Goal: Information Seeking & Learning: Compare options

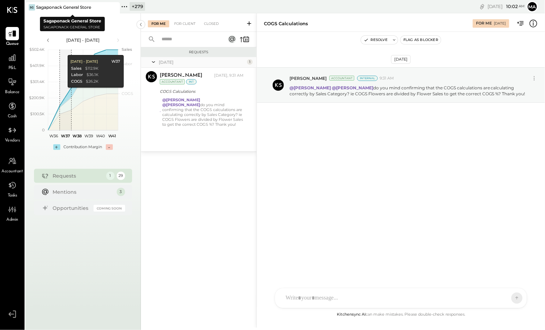
click at [114, 4] on icon at bounding box center [113, 7] width 9 height 8
click at [32, 7] on icon at bounding box center [29, 6] width 9 height 9
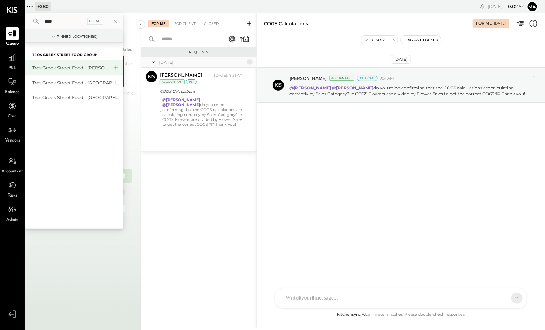
type input "****"
click at [47, 67] on div "Tros Greek Street Food - [PERSON_NAME]" at bounding box center [70, 67] width 76 height 7
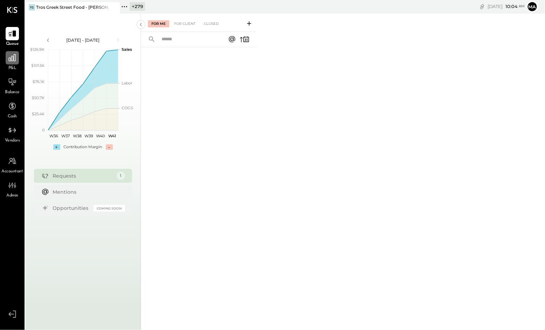
click at [13, 60] on icon at bounding box center [12, 57] width 7 height 7
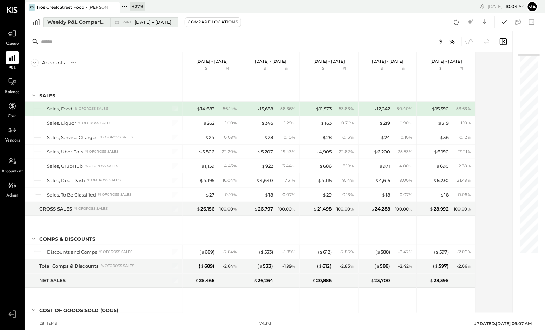
click at [111, 24] on div "W40 [DATE] - [DATE]" at bounding box center [142, 22] width 64 height 9
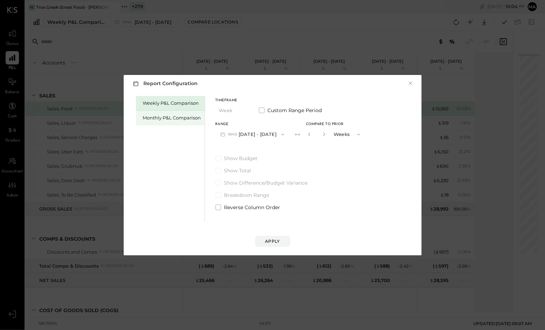
click at [170, 118] on div "Monthly P&L Comparison" at bounding box center [172, 118] width 58 height 7
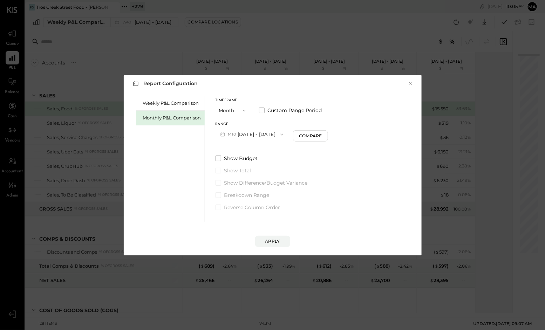
click at [270, 132] on button "M10 [DATE] - [DATE]" at bounding box center [252, 134] width 73 height 13
click at [248, 163] on span "[DATE] - [DATE]" at bounding box center [249, 165] width 33 height 6
click at [303, 138] on div "Compare" at bounding box center [311, 136] width 23 height 6
click at [410, 82] on button "×" at bounding box center [411, 83] width 6 height 7
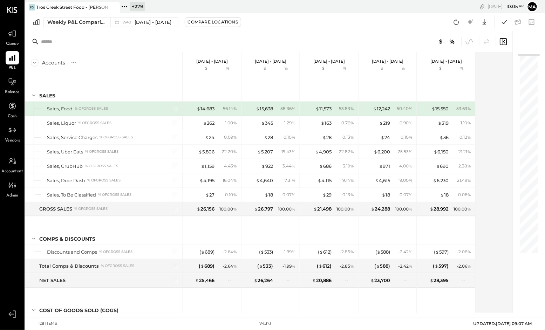
click at [101, 4] on div at bounding box center [107, 7] width 25 height 10
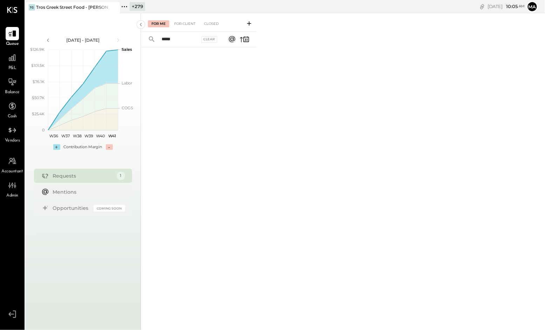
type input "****"
click at [125, 6] on icon at bounding box center [124, 6] width 9 height 9
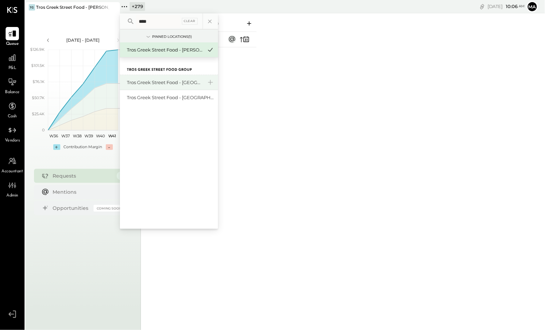
type input "****"
click at [166, 81] on div "Tros Greek Street Food - [GEOGRAPHIC_DATA]" at bounding box center [165, 82] width 76 height 7
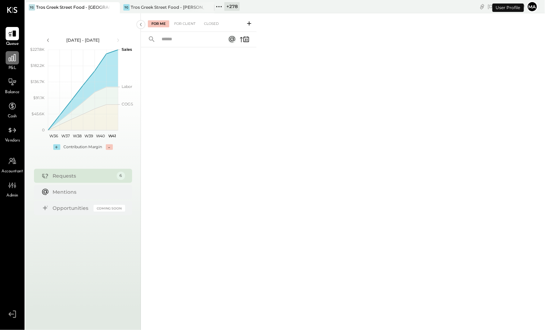
click at [16, 58] on icon at bounding box center [12, 57] width 9 height 9
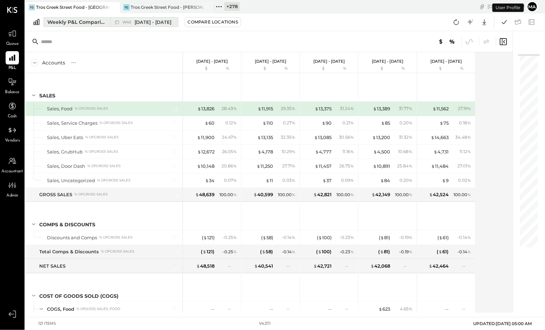
click at [123, 19] on div "W40 [DATE] - [DATE]" at bounding box center [146, 22] width 49 height 7
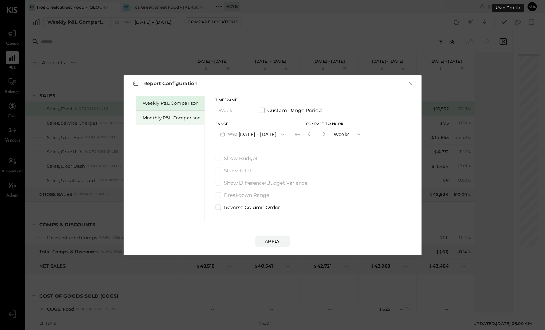
click at [163, 115] on div "Monthly P&L Comparison" at bounding box center [172, 118] width 58 height 7
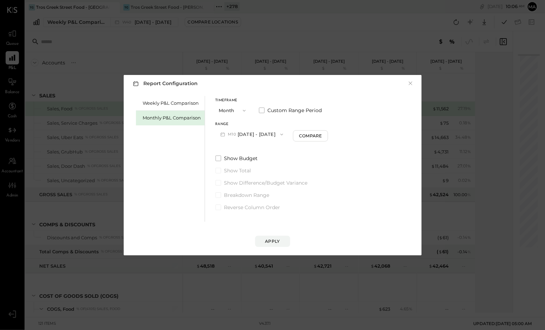
click at [253, 130] on button "M10 [DATE] - [DATE]" at bounding box center [252, 134] width 73 height 13
click at [246, 163] on span "[DATE] - [DATE]" at bounding box center [249, 165] width 33 height 6
click at [267, 238] on button "Apply" at bounding box center [272, 241] width 35 height 11
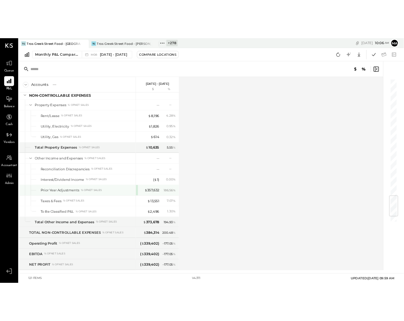
scroll to position [1403, 0]
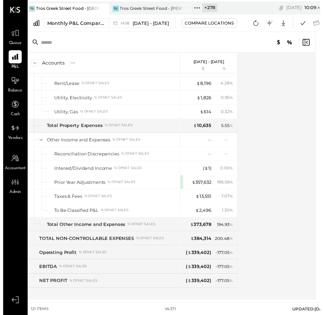
drag, startPoint x: 289, startPoint y: 143, endPoint x: 282, endPoint y: 145, distance: 7.1
click at [289, 143] on div "Accounts S % GL [DATE] - [DATE] $ % SALES Sales, Food % of GROSS SALES Sales, S…" at bounding box center [171, 180] width 297 height 252
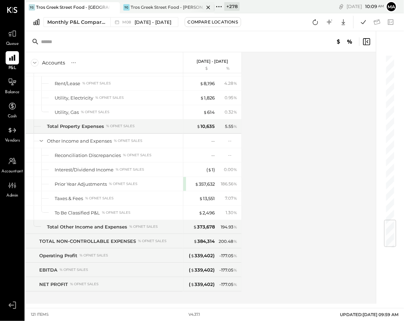
click at [153, 5] on div "Tros Greek Street Food - [PERSON_NAME]" at bounding box center [167, 7] width 73 height 6
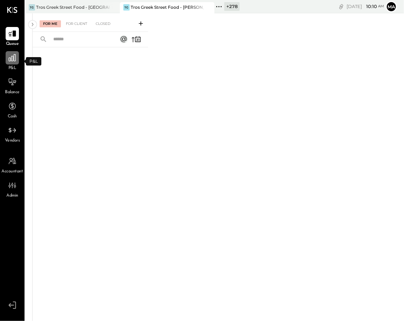
click at [13, 61] on icon at bounding box center [12, 57] width 9 height 9
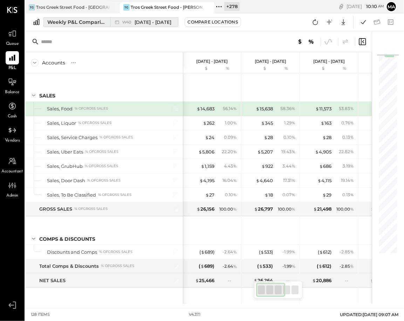
click at [118, 21] on icon at bounding box center [117, 22] width 4 height 4
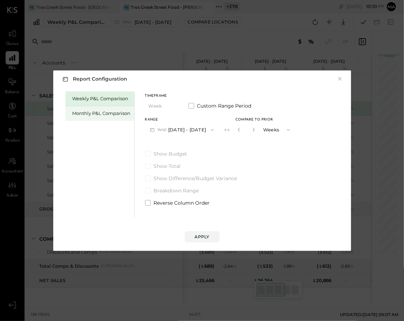
click at [99, 114] on div "Monthly P&L Comparison" at bounding box center [102, 113] width 58 height 7
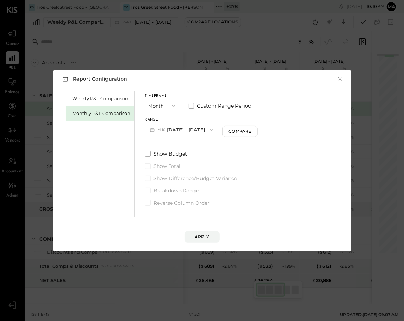
click at [187, 124] on button "M10 [DATE] - [DATE]" at bounding box center [181, 129] width 73 height 13
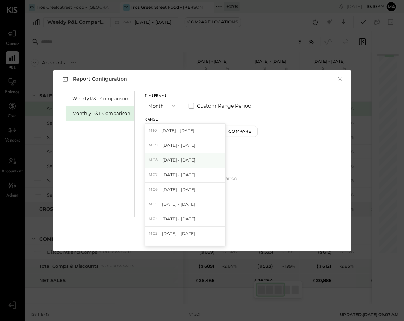
click at [176, 158] on span "[DATE] - [DATE]" at bounding box center [178, 160] width 33 height 6
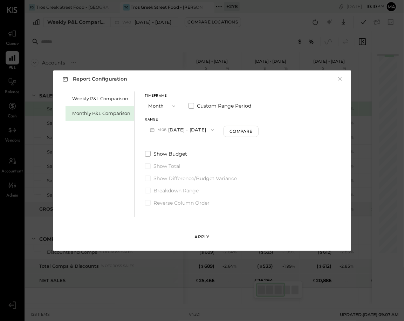
click at [199, 236] on div "Apply" at bounding box center [202, 237] width 15 height 6
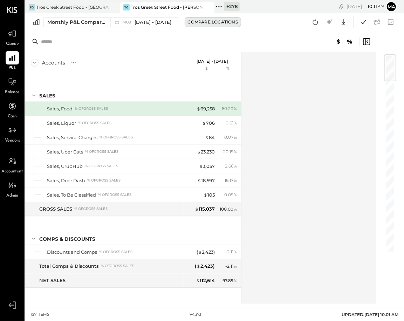
click at [216, 21] on div "Compare Locations" at bounding box center [213, 22] width 50 height 6
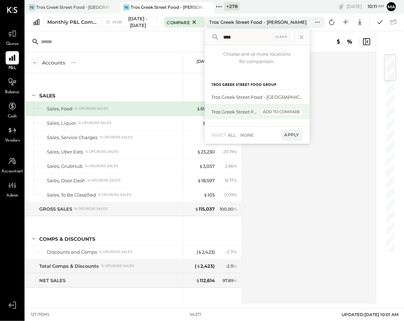
type input "****"
click at [288, 110] on div "add to compare" at bounding box center [282, 112] width 42 height 8
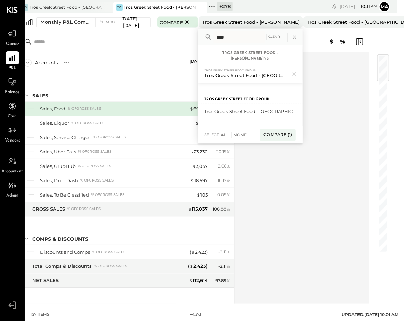
scroll to position [0, 8]
click at [273, 129] on div "Compare (1)" at bounding box center [276, 134] width 35 height 11
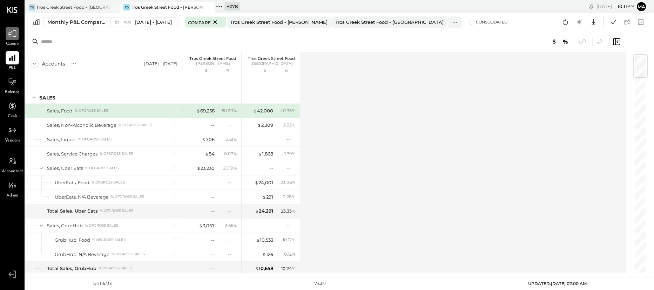
click at [10, 36] on icon at bounding box center [12, 33] width 9 height 9
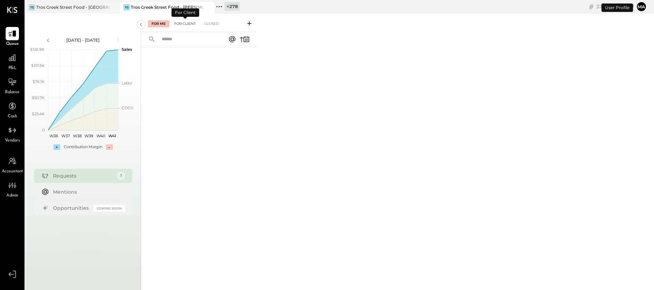
click at [187, 22] on div "For Client" at bounding box center [185, 23] width 28 height 7
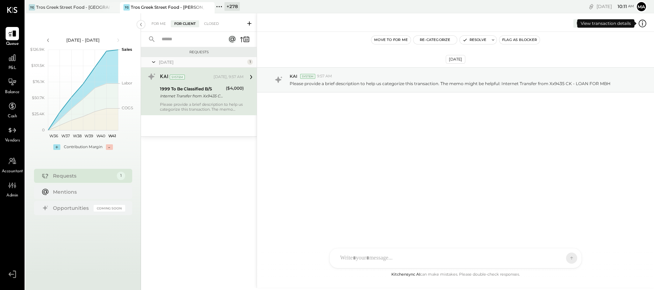
click at [545, 22] on icon at bounding box center [641, 23] width 9 height 9
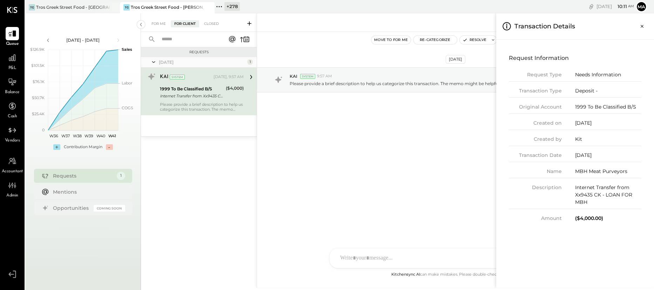
drag, startPoint x: 574, startPoint y: 155, endPoint x: 610, endPoint y: 155, distance: 36.1
click at [545, 155] on div "[DATE]" at bounding box center [608, 155] width 66 height 7
drag, startPoint x: 575, startPoint y: 123, endPoint x: 617, endPoint y: 124, distance: 42.4
click at [545, 124] on div "[DATE]" at bounding box center [608, 122] width 66 height 7
click at [545, 157] on div "[DATE]" at bounding box center [608, 155] width 66 height 7
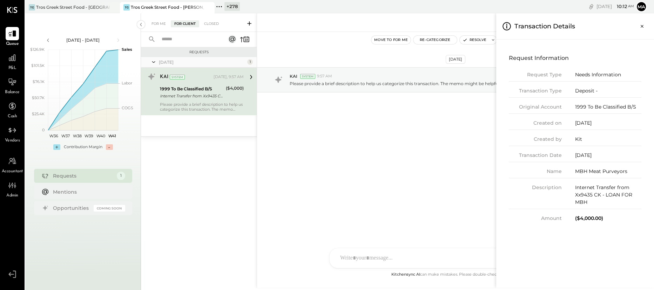
click at [545, 161] on div "Transaction Date [DATE]" at bounding box center [574, 157] width 132 height 11
drag, startPoint x: 601, startPoint y: 203, endPoint x: 575, endPoint y: 186, distance: 30.5
click at [545, 186] on div "Internet Transfer from Xx9435 CK - LOAN FOR MBH" at bounding box center [608, 195] width 66 height 22
click at [545, 26] on icon "Close panel" at bounding box center [641, 26] width 3 height 3
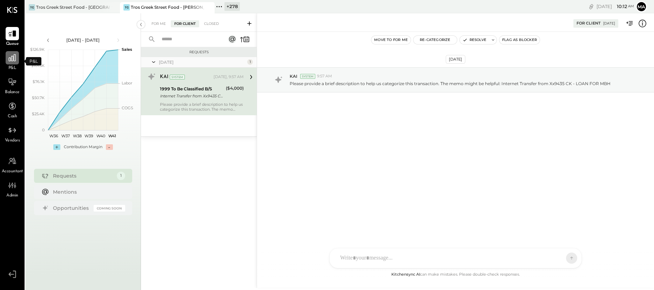
click at [11, 56] on icon at bounding box center [12, 57] width 7 height 7
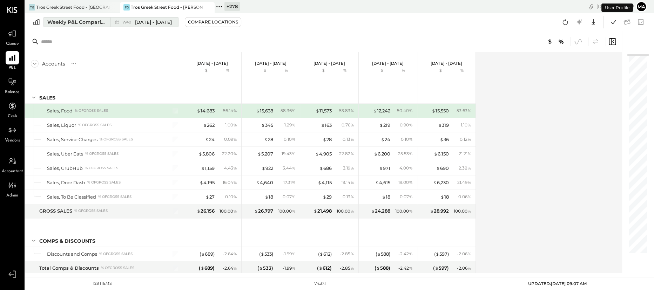
click at [112, 22] on div "W40 [DATE] - [DATE]" at bounding box center [142, 22] width 64 height 9
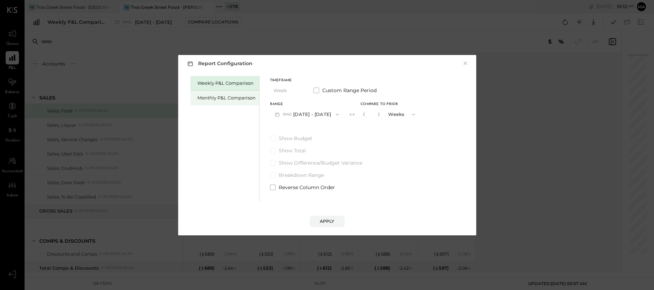
click at [219, 96] on div "Monthly P&L Comparison" at bounding box center [226, 98] width 58 height 7
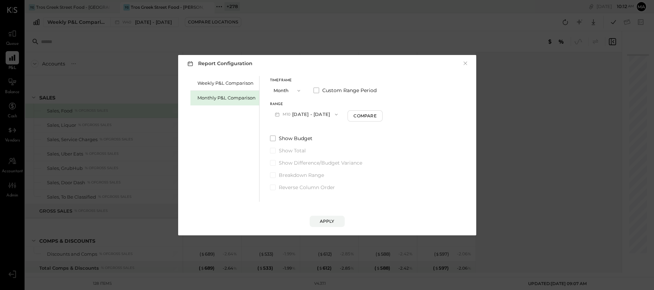
click at [314, 116] on button "M10 [DATE] - [DATE]" at bounding box center [306, 114] width 73 height 13
click at [307, 142] on span "[DATE] - [DATE]" at bounding box center [303, 145] width 33 height 6
click at [328, 220] on div "Apply" at bounding box center [327, 221] width 15 height 6
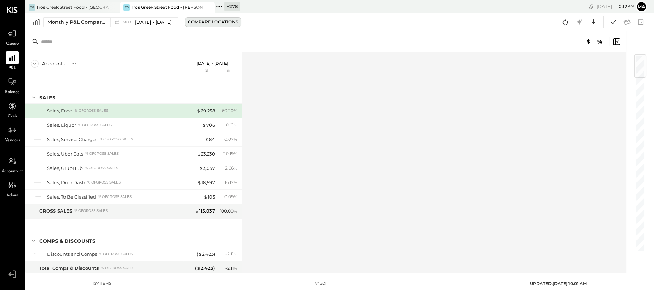
click at [216, 20] on div "Compare Locations" at bounding box center [213, 22] width 50 height 6
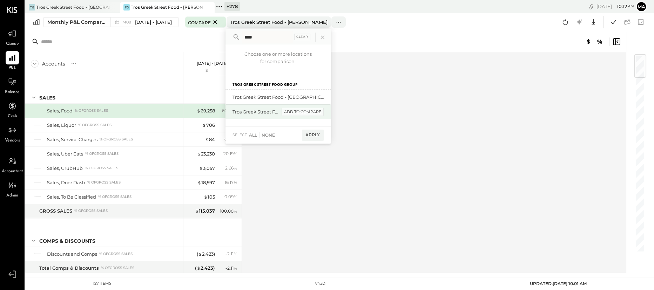
type input "****"
click at [283, 114] on div "add to compare" at bounding box center [302, 112] width 42 height 8
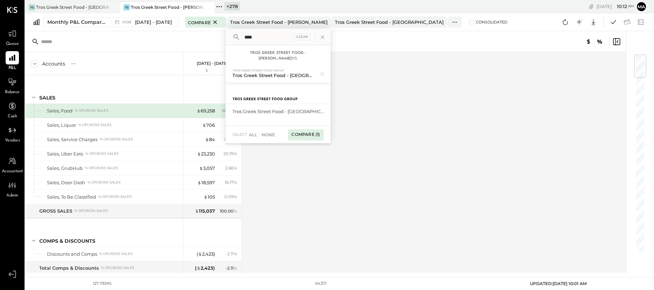
click at [304, 129] on div "Compare (1)" at bounding box center [305, 134] width 35 height 11
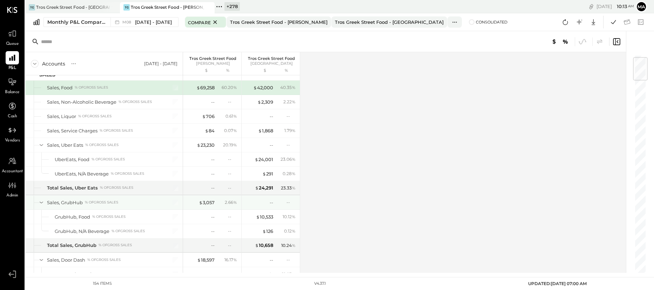
scroll to position [27, 0]
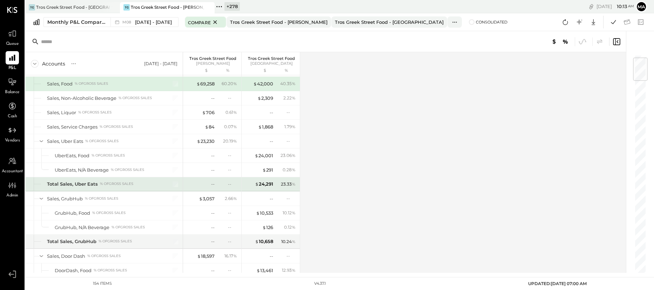
drag, startPoint x: 232, startPoint y: 184, endPoint x: 204, endPoint y: 184, distance: 27.7
click at [232, 184] on div "--" at bounding box center [232, 184] width 9 height 6
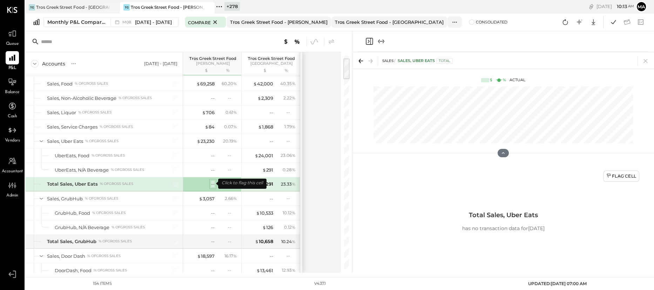
scroll to position [27, 0]
click at [545, 175] on div "Flag Cell" at bounding box center [621, 176] width 30 height 6
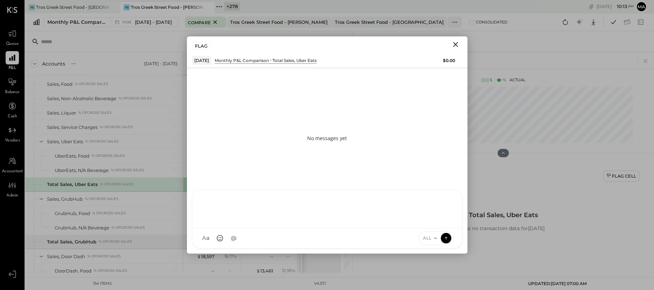
click at [341, 228] on div at bounding box center [326, 209] width 269 height 38
type input "*****"
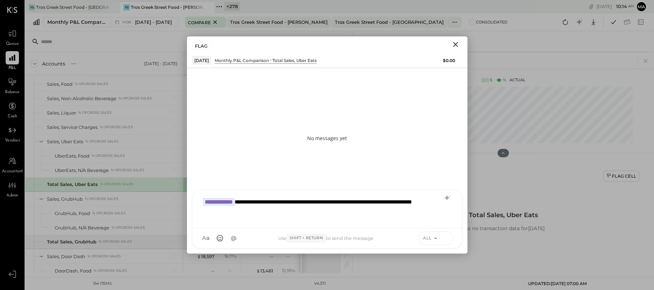
click at [448, 238] on icon at bounding box center [446, 237] width 6 height 7
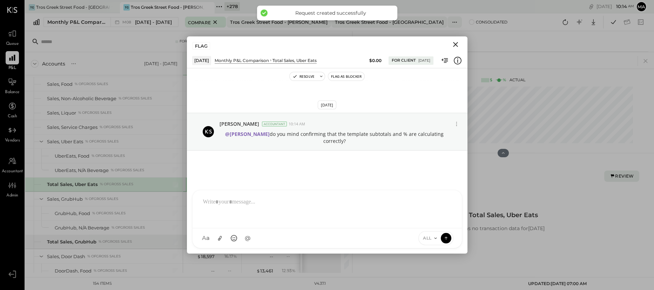
click at [455, 43] on icon "Close" at bounding box center [455, 44] width 8 height 8
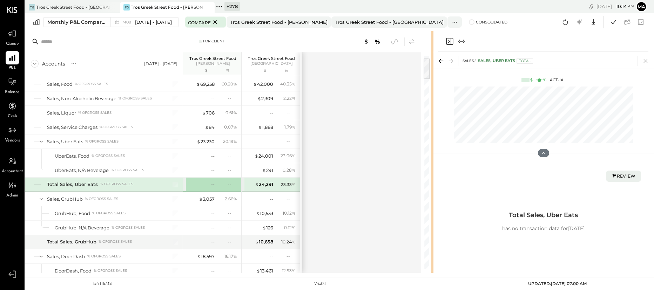
drag, startPoint x: 351, startPoint y: 183, endPoint x: 432, endPoint y: 179, distance: 81.4
click at [432, 179] on div "For Client Accounts S % GL [DATE] - [DATE] Tros Greek Street Food [PERSON_NAME]…" at bounding box center [339, 152] width 628 height 242
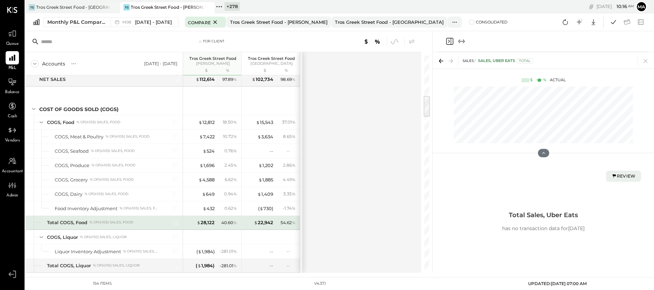
scroll to position [389, 0]
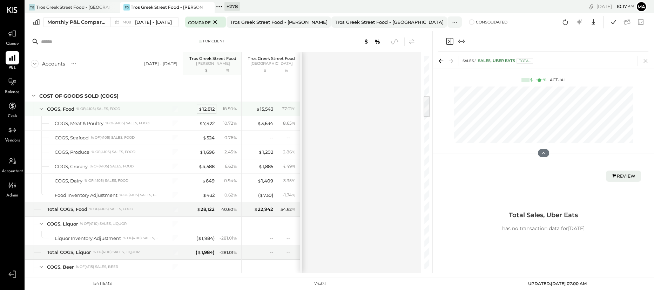
click at [207, 107] on div "$ 12,812" at bounding box center [206, 109] width 16 height 7
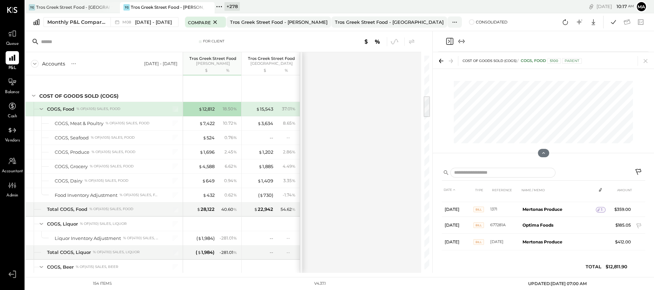
scroll to position [200, 0]
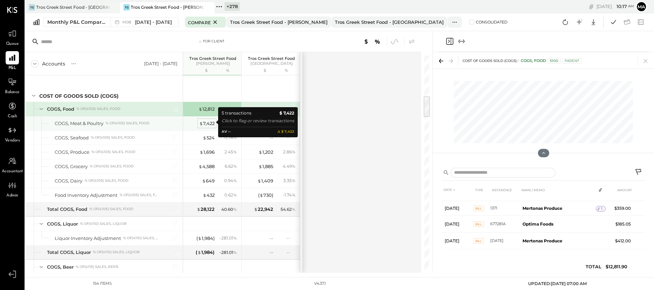
click at [210, 121] on div "$ 7,422" at bounding box center [206, 123] width 15 height 7
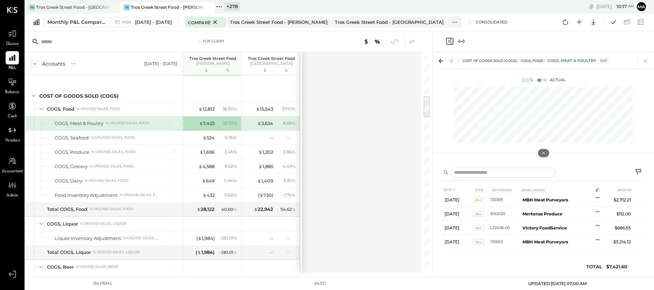
scroll to position [21, 0]
click at [208, 136] on div "$ 524" at bounding box center [209, 138] width 12 height 7
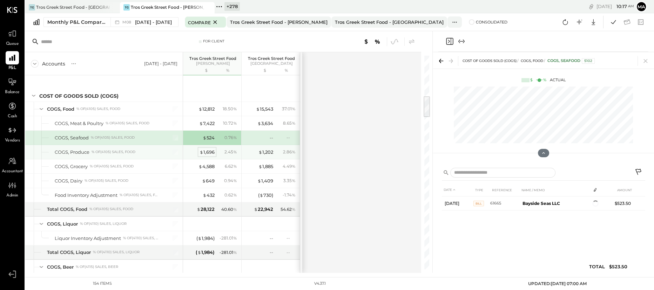
click at [209, 149] on div "$ 1,696" at bounding box center [206, 152] width 15 height 7
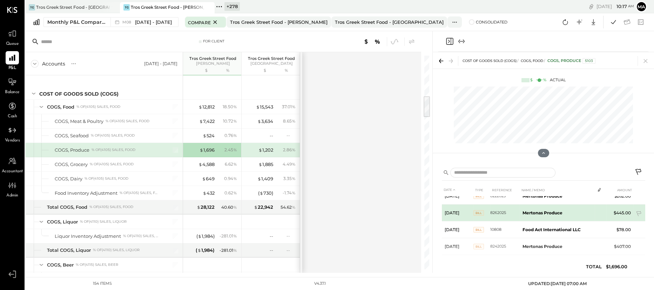
scroll to position [32, 0]
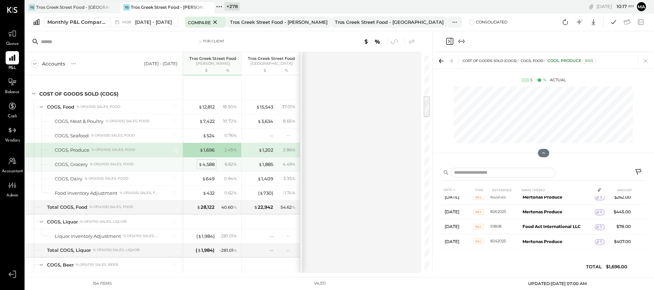
click at [205, 163] on div "$ 4,588" at bounding box center [206, 164] width 16 height 7
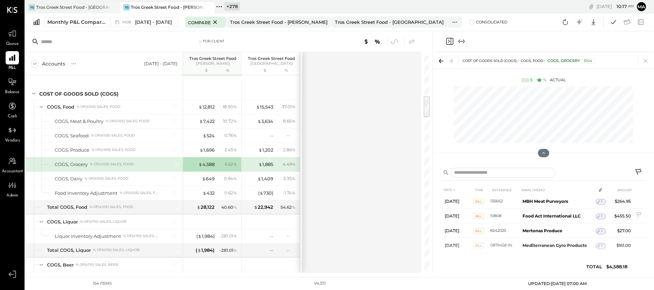
scroll to position [110, 0]
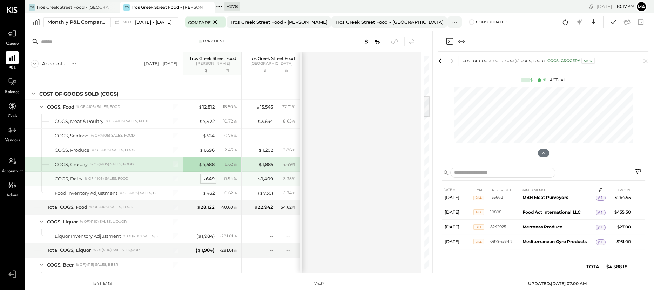
click at [211, 176] on div "$ 649" at bounding box center [208, 179] width 13 height 7
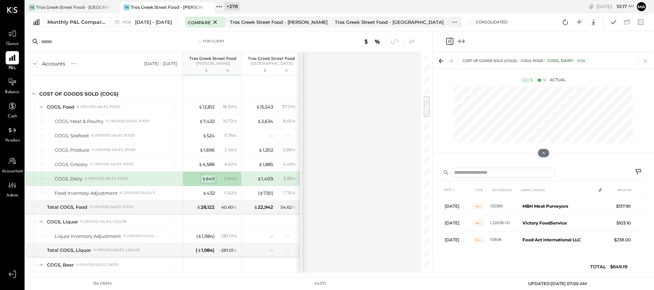
scroll to position [32, 0]
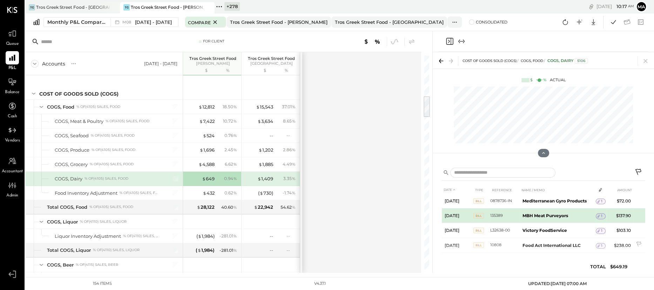
scroll to position [21, 0]
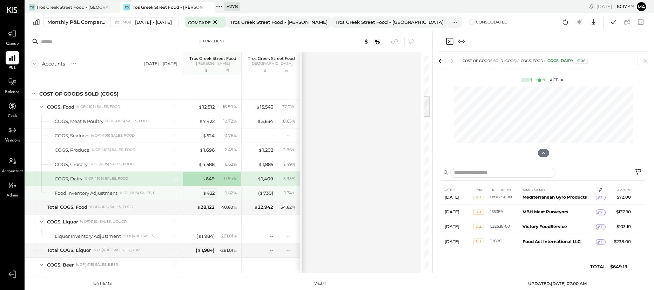
click at [210, 191] on div "$ 432" at bounding box center [209, 193] width 12 height 7
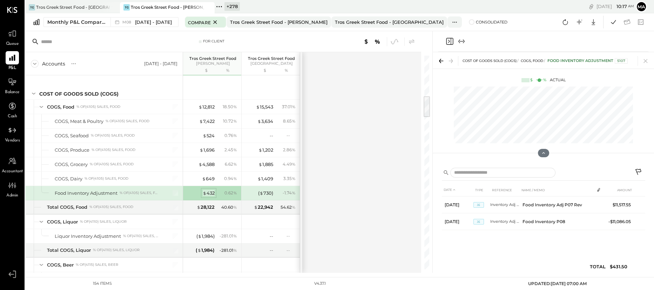
scroll to position [0, 0]
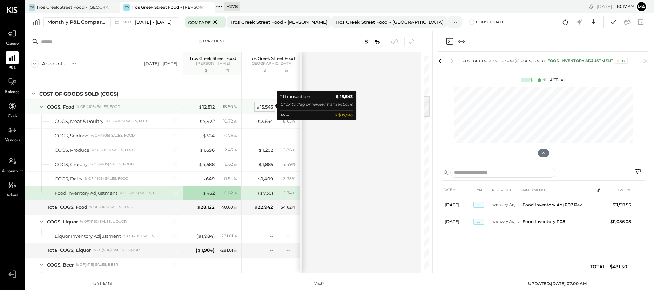
click at [268, 104] on div "$ 15,543" at bounding box center [264, 107] width 17 height 7
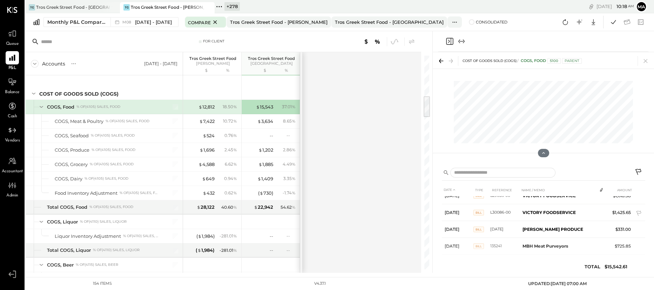
scroll to position [294, 0]
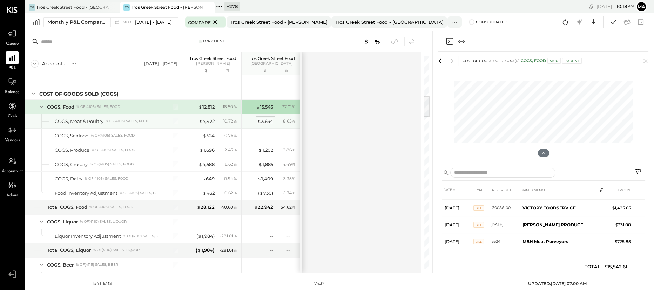
click at [263, 120] on div "$ 3,634" at bounding box center [265, 121] width 16 height 7
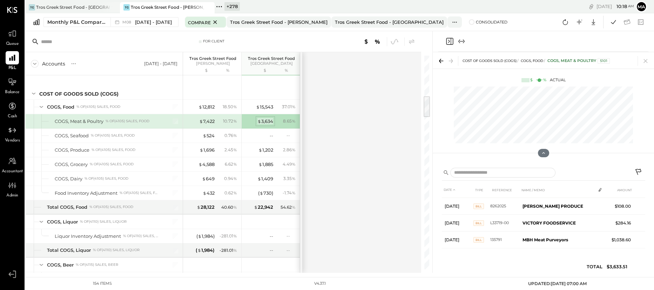
scroll to position [48, 0]
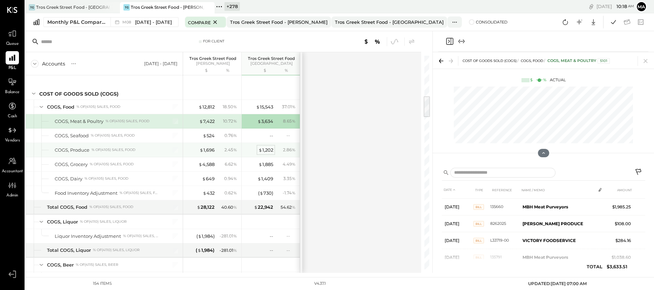
click at [269, 149] on div "$ 1,202" at bounding box center [265, 150] width 15 height 7
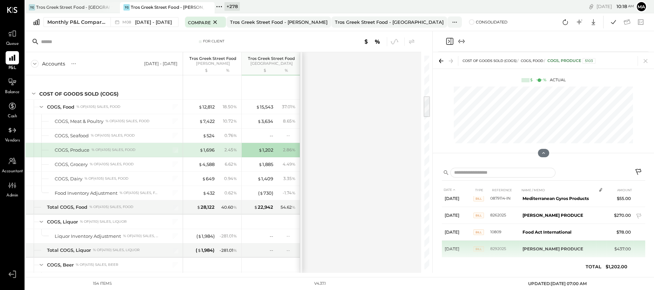
scroll to position [32, 0]
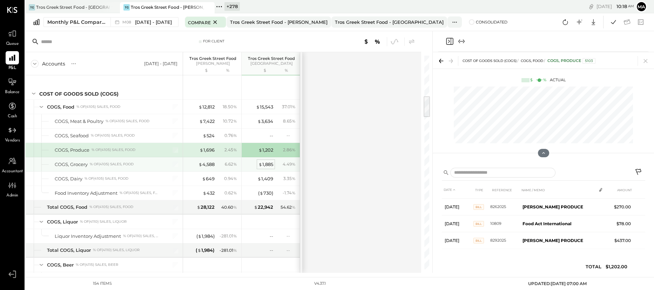
click at [267, 162] on div "$ 1,885" at bounding box center [265, 164] width 15 height 7
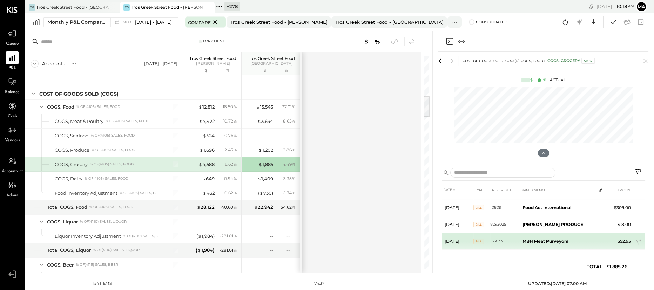
scroll to position [98, 0]
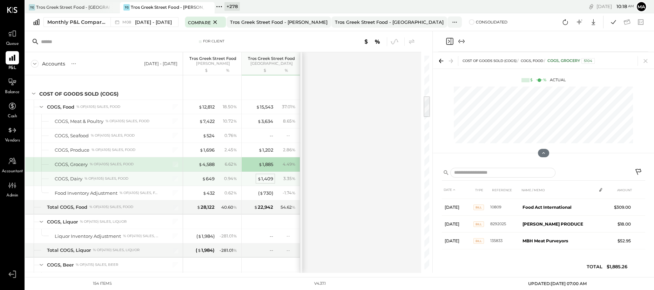
click at [269, 177] on div "$ 1,409" at bounding box center [265, 179] width 16 height 7
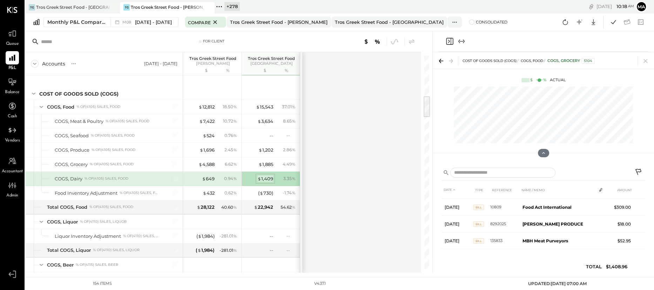
scroll to position [15, 0]
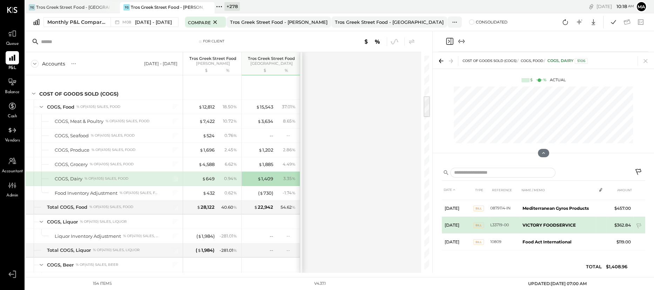
scroll to position [15, 0]
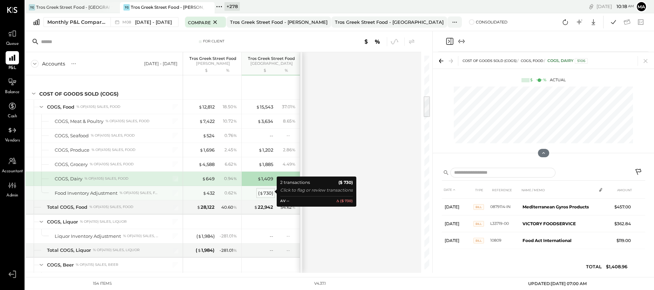
click at [267, 190] on div "( $ 730 )" at bounding box center [265, 193] width 15 height 7
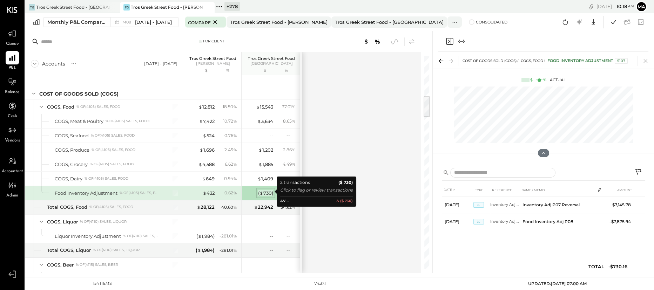
scroll to position [0, 0]
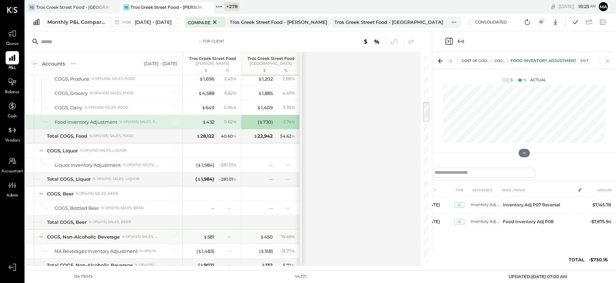
scroll to position [479, 0]
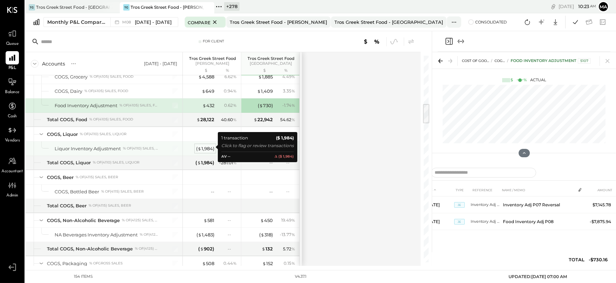
click at [206, 145] on div "( $ 1,984 )" at bounding box center [205, 148] width 18 height 7
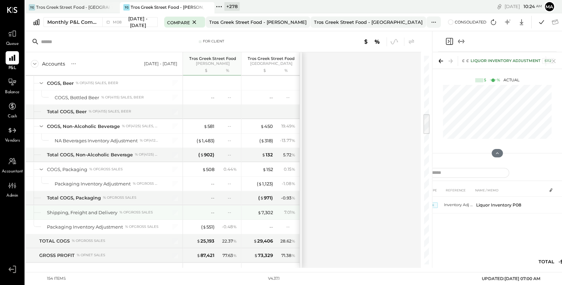
scroll to position [579, 0]
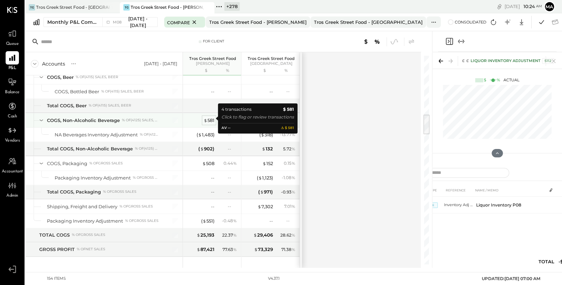
click at [211, 118] on div "$ 581" at bounding box center [209, 120] width 11 height 7
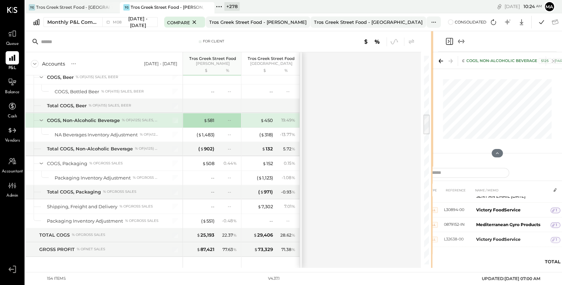
scroll to position [20, 0]
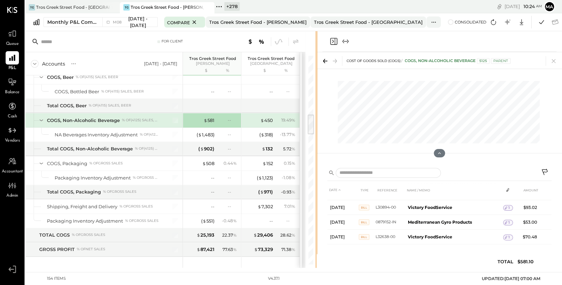
drag, startPoint x: 431, startPoint y: 206, endPoint x: 316, endPoint y: 225, distance: 116.1
click at [316, 225] on div at bounding box center [316, 149] width 2 height 237
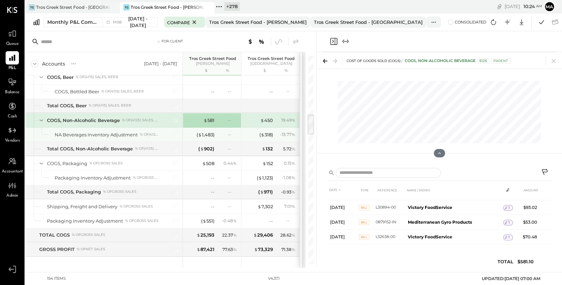
drag, startPoint x: 213, startPoint y: 127, endPoint x: 210, endPoint y: 132, distance: 6.2
click at [213, 128] on div "( $ 1,483 ) --" at bounding box center [212, 135] width 53 height 14
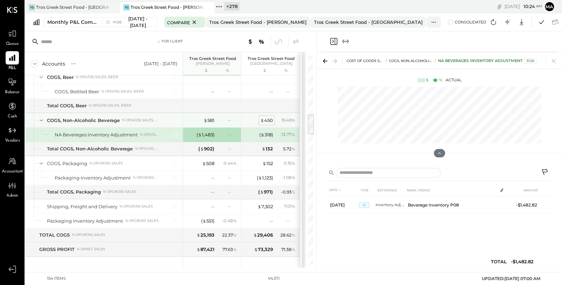
click at [264, 117] on div "$ 450" at bounding box center [266, 120] width 13 height 7
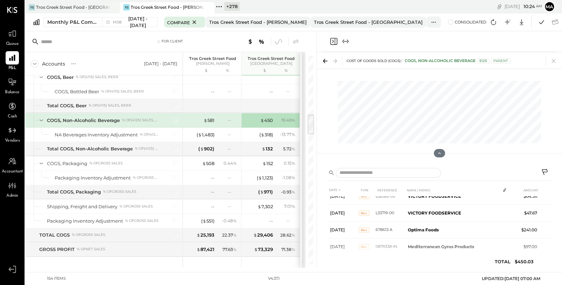
scroll to position [20, 0]
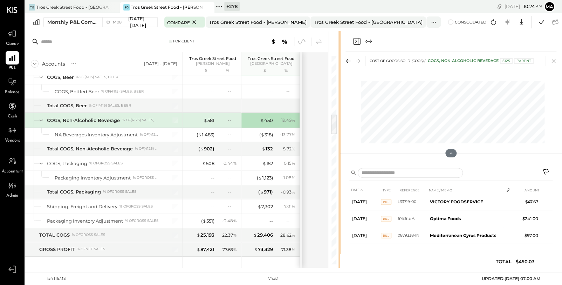
drag, startPoint x: 316, startPoint y: 122, endPoint x: 340, endPoint y: 122, distance: 24.2
click at [340, 122] on div "For Client Accounts S % GL [DATE] - [DATE] Tros Greek Street Food [PERSON_NAME]…" at bounding box center [293, 149] width 537 height 237
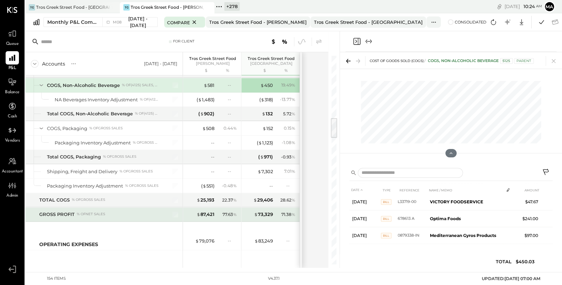
scroll to position [614, 0]
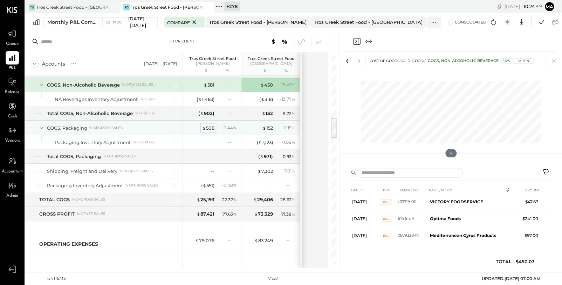
click at [210, 125] on div "$ 508" at bounding box center [208, 128] width 12 height 7
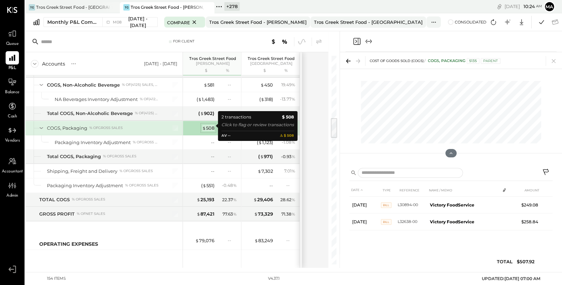
scroll to position [0, 0]
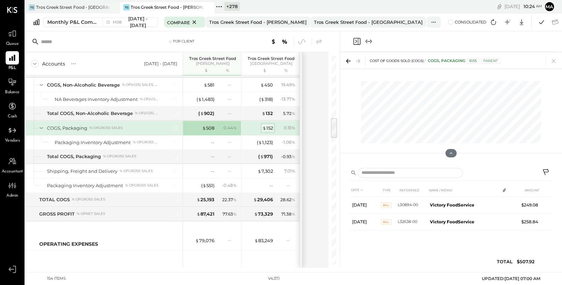
click at [266, 126] on div "$ 152" at bounding box center [267, 128] width 11 height 7
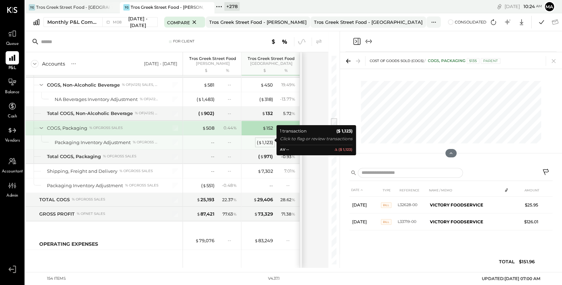
click at [264, 140] on div "( $ 1,123 )" at bounding box center [265, 142] width 16 height 7
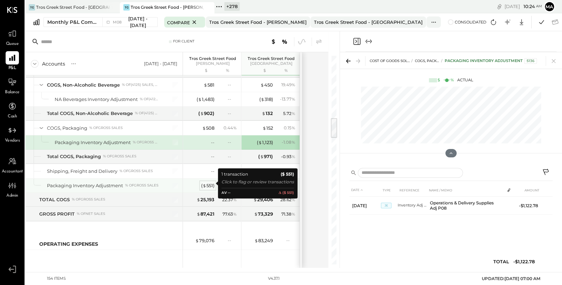
click at [208, 182] on div "( $ 551 )" at bounding box center [207, 185] width 13 height 7
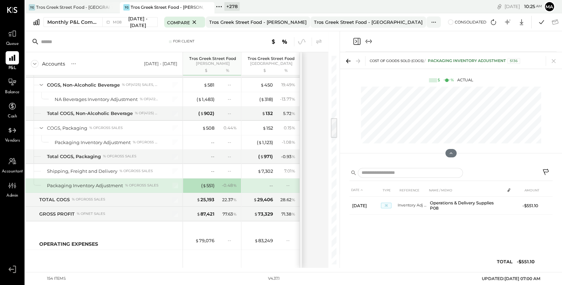
click at [231, 184] on div "- 0.48 %" at bounding box center [229, 185] width 15 height 6
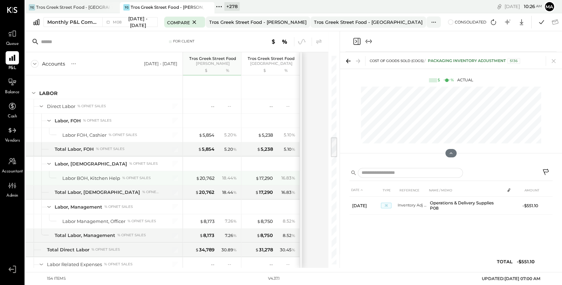
scroll to position [804, 0]
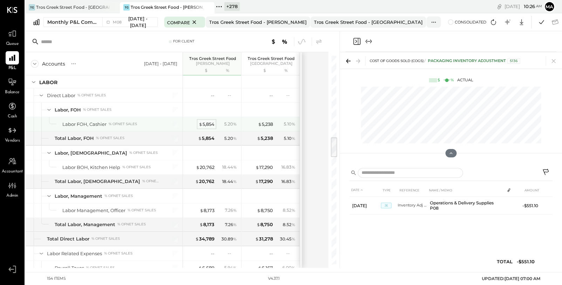
click at [206, 123] on div "$ 5,854" at bounding box center [207, 124] width 16 height 7
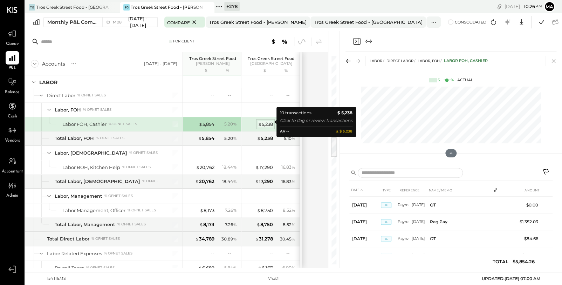
click at [269, 122] on div "$ 5,238" at bounding box center [265, 124] width 15 height 7
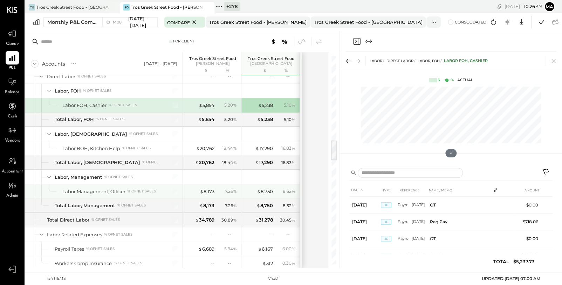
scroll to position [838, 0]
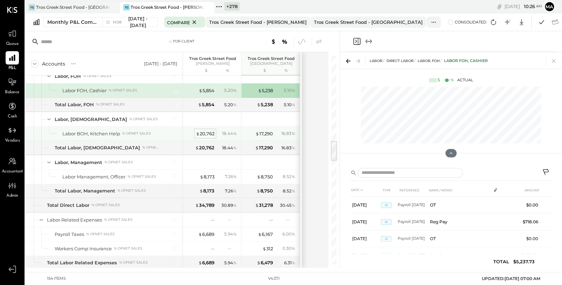
click at [209, 130] on div "$ 20,762" at bounding box center [205, 133] width 19 height 7
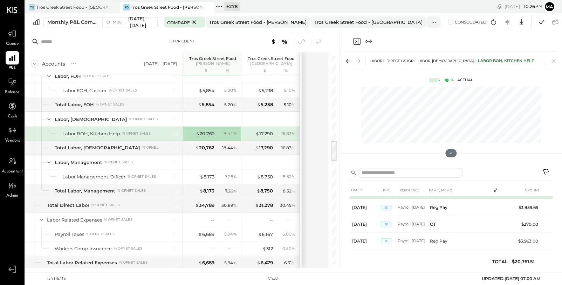
scroll to position [121, 0]
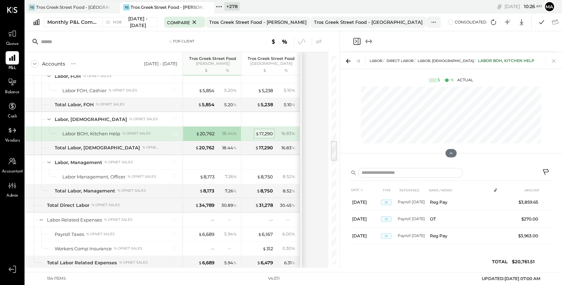
click at [267, 130] on div "$ 17,290" at bounding box center [264, 133] width 18 height 7
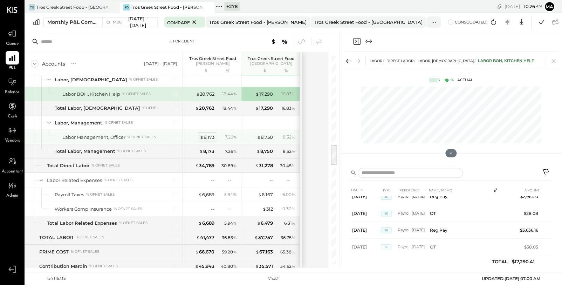
scroll to position [121, 0]
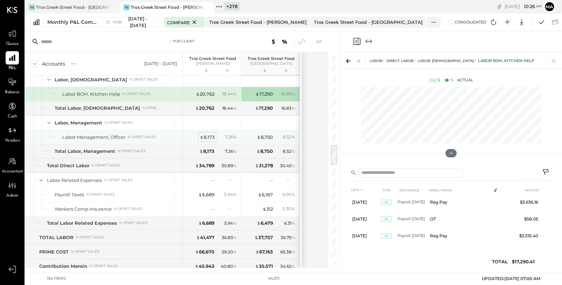
click at [207, 134] on div "$ 8,173" at bounding box center [207, 137] width 15 height 7
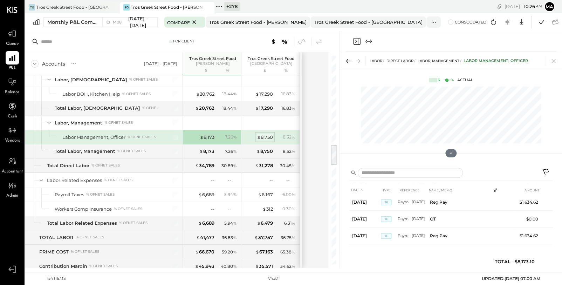
click at [265, 134] on div "$ 8,750" at bounding box center [265, 137] width 16 height 7
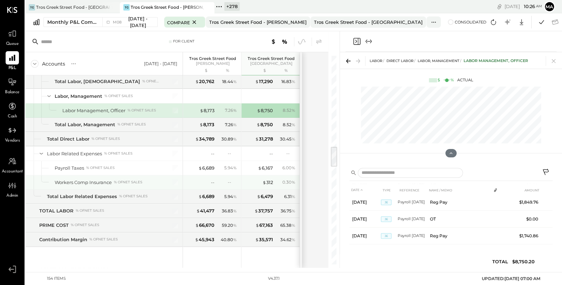
scroll to position [915, 0]
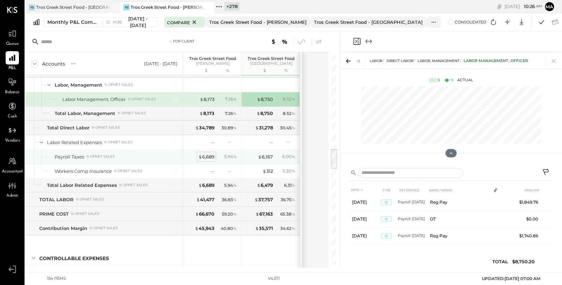
click at [203, 153] on div "$ 6,689" at bounding box center [206, 156] width 16 height 7
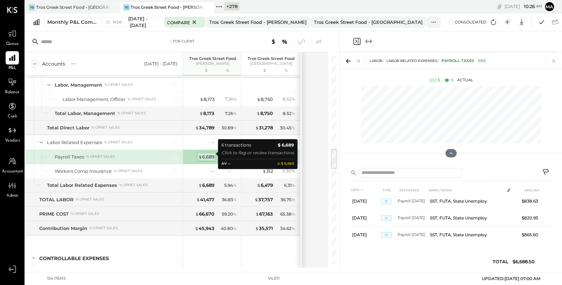
scroll to position [59, 0]
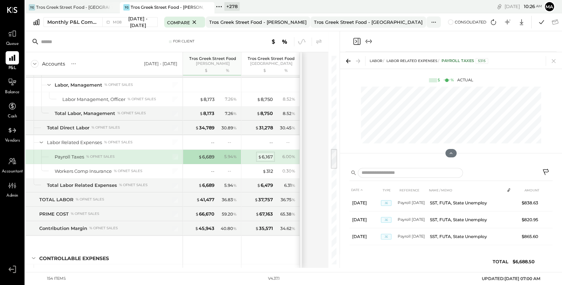
click at [267, 155] on div "$ 6,167" at bounding box center [265, 156] width 15 height 7
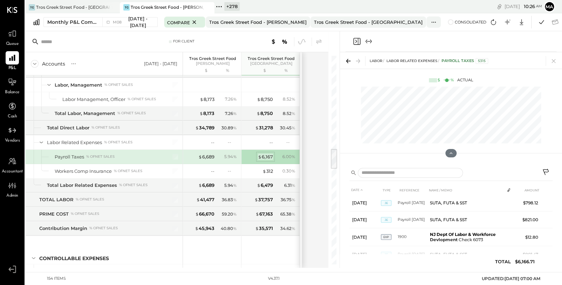
scroll to position [76, 0]
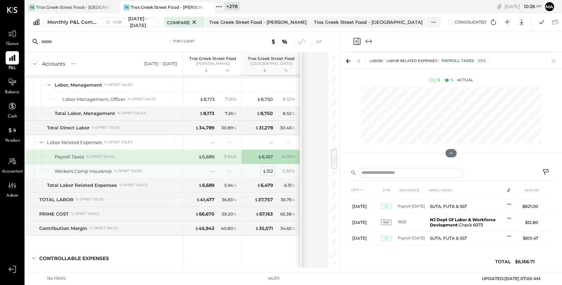
scroll to position [76, 0]
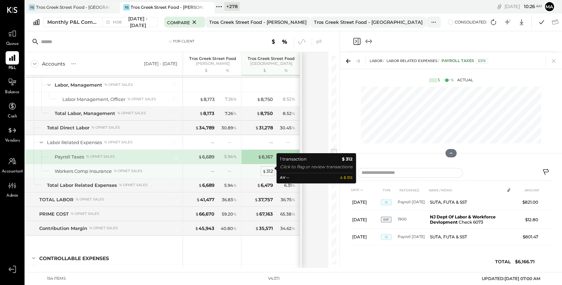
click at [268, 168] on div "$ 312" at bounding box center [267, 171] width 11 height 7
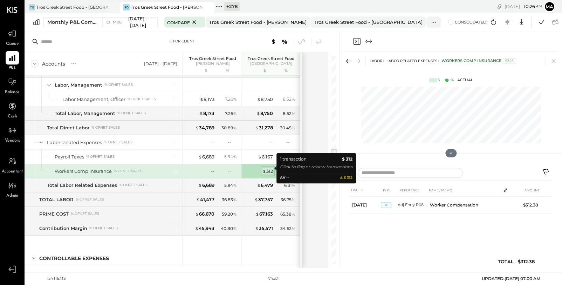
scroll to position [0, 0]
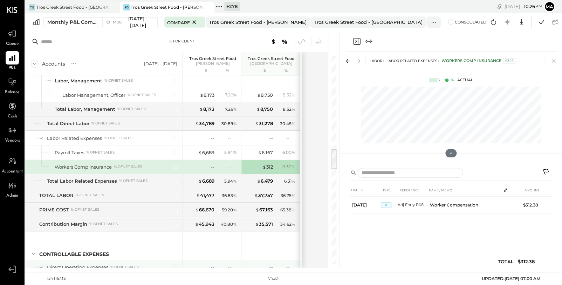
scroll to position [920, 0]
click at [230, 164] on div "--" at bounding box center [232, 166] width 9 height 6
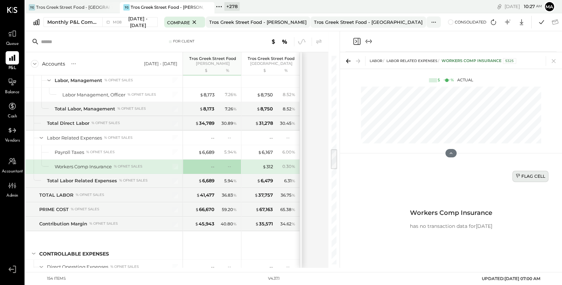
click at [531, 175] on div "Flag Cell" at bounding box center [530, 176] width 30 height 6
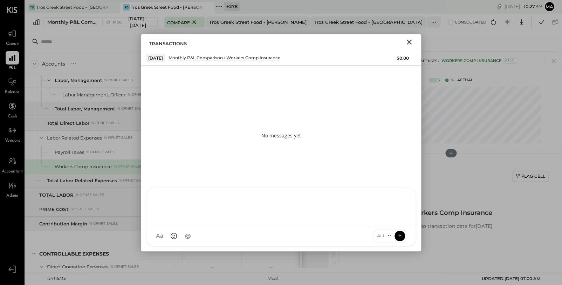
click at [254, 226] on div at bounding box center [280, 207] width 269 height 38
type input "*****"
click at [403, 234] on icon at bounding box center [400, 235] width 6 height 7
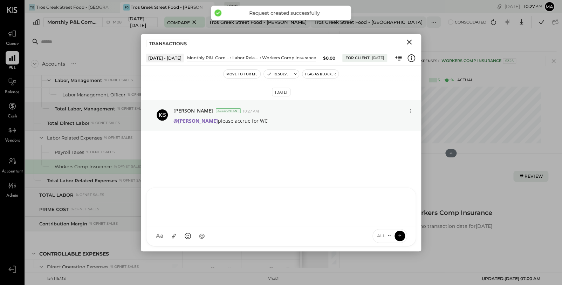
click at [410, 42] on icon "Close" at bounding box center [409, 42] width 8 height 8
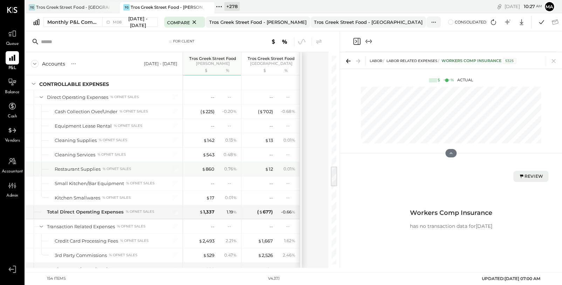
scroll to position [1093, 0]
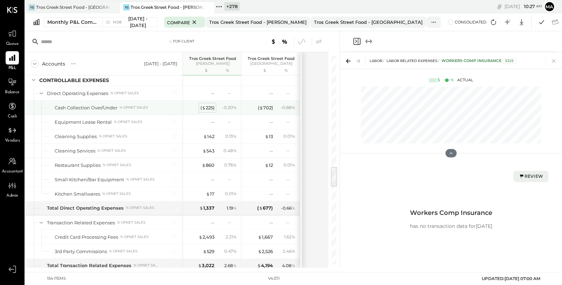
click at [205, 104] on div "( $ 225 )" at bounding box center [207, 107] width 14 height 7
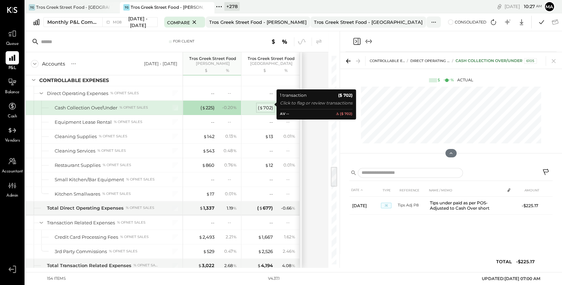
click at [268, 104] on div "( $ 702 )" at bounding box center [265, 107] width 15 height 7
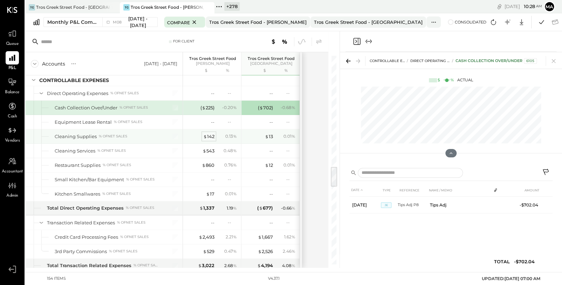
click at [211, 133] on div "$ 142" at bounding box center [208, 136] width 11 height 7
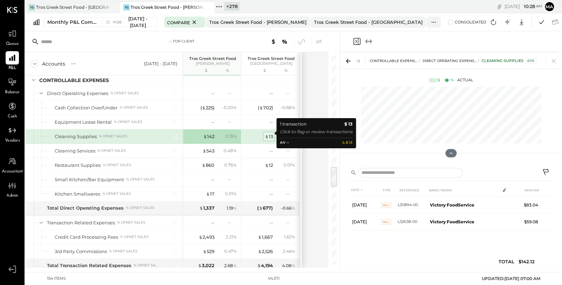
click at [270, 133] on div "$ 13" at bounding box center [269, 136] width 8 height 7
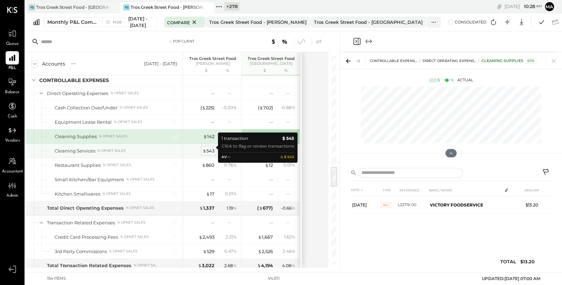
click at [208, 148] on div "$ 543" at bounding box center [209, 151] width 12 height 7
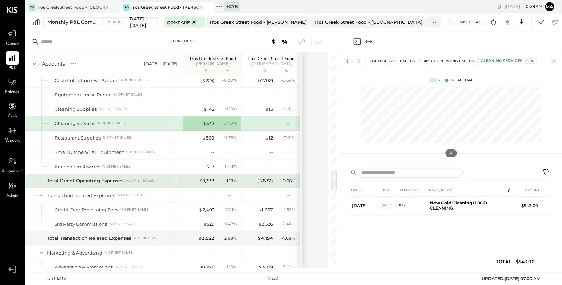
scroll to position [1130, 0]
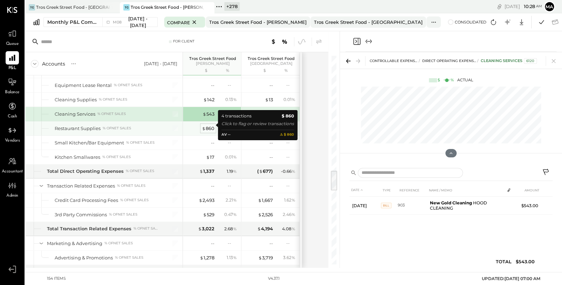
click at [208, 125] on div "$ 860" at bounding box center [208, 128] width 13 height 7
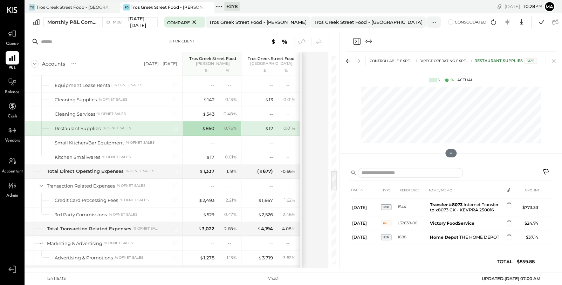
scroll to position [16, 0]
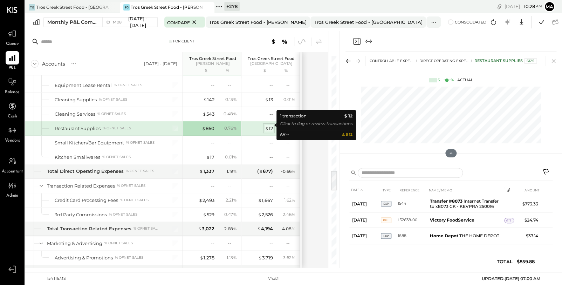
click at [269, 125] on div "$ 12" at bounding box center [269, 128] width 8 height 7
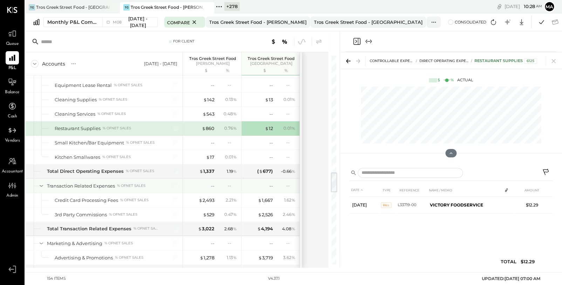
scroll to position [1150, 0]
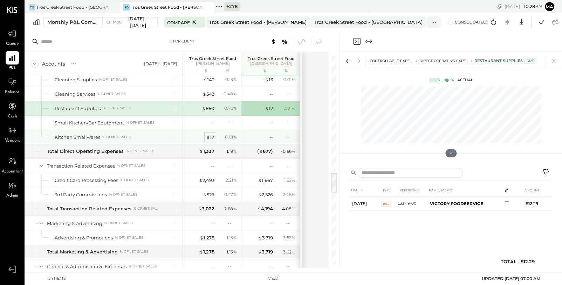
click at [209, 134] on span "$" at bounding box center [208, 137] width 4 height 6
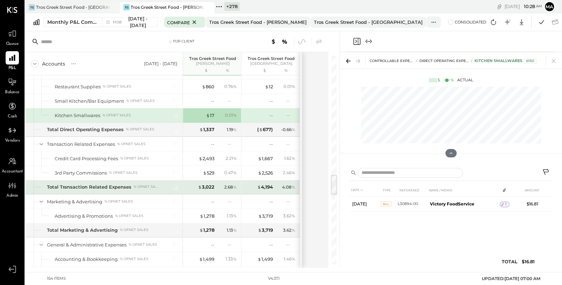
scroll to position [1174, 0]
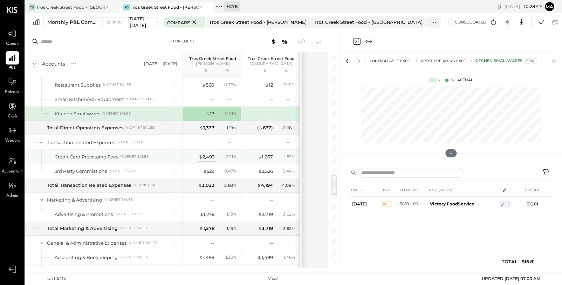
click at [208, 153] on div "$ 2,493" at bounding box center [207, 156] width 16 height 7
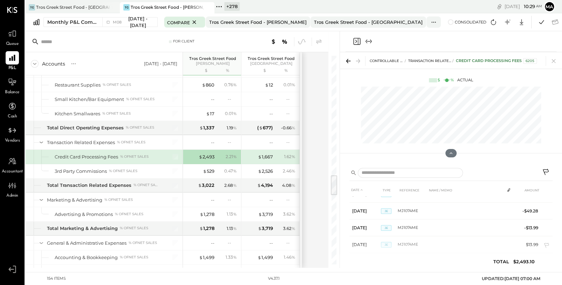
scroll to position [1155, 0]
click at [263, 153] on div "$ 1,667" at bounding box center [265, 156] width 15 height 7
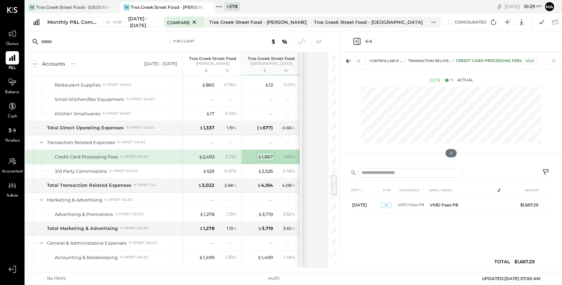
scroll to position [0, 0]
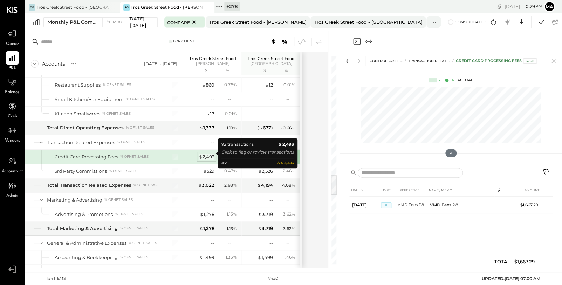
click at [208, 153] on div "$ 2,493" at bounding box center [207, 156] width 16 height 7
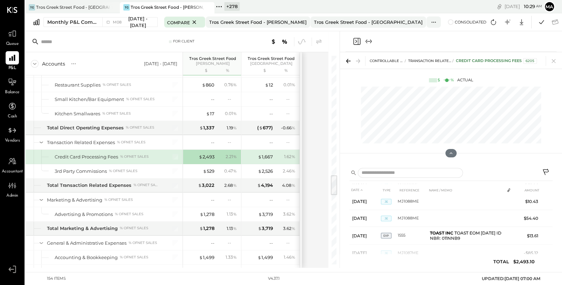
scroll to position [372, 0]
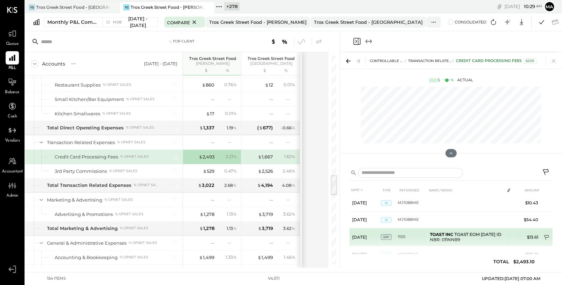
click at [545, 234] on icon at bounding box center [547, 237] width 7 height 7
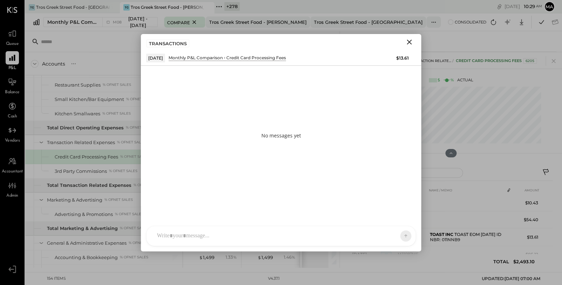
click at [210, 237] on div at bounding box center [280, 236] width 269 height 20
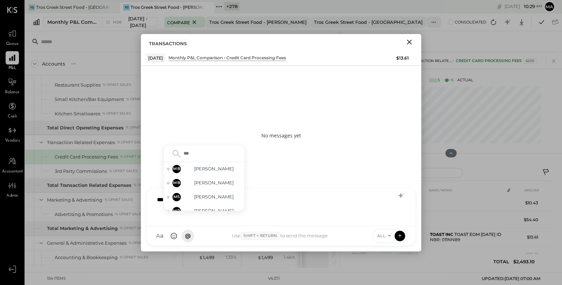
type input "****"
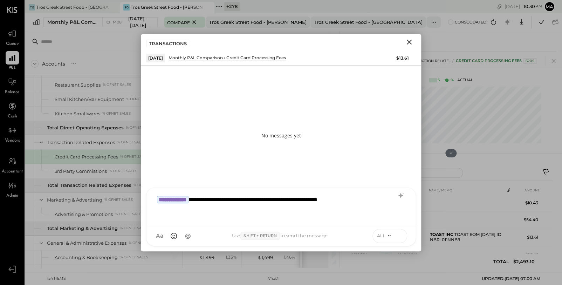
click at [398, 235] on icon at bounding box center [400, 235] width 6 height 7
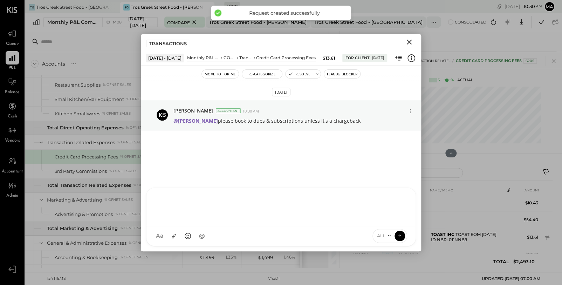
click at [409, 41] on icon "Close" at bounding box center [409, 42] width 8 height 8
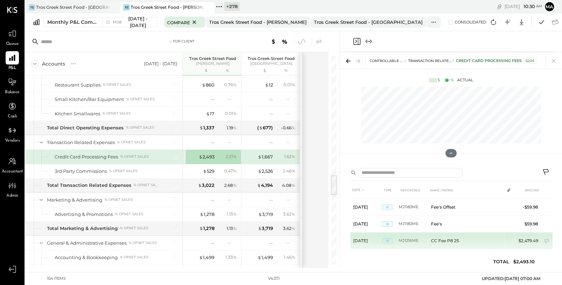
scroll to position [1497, 0]
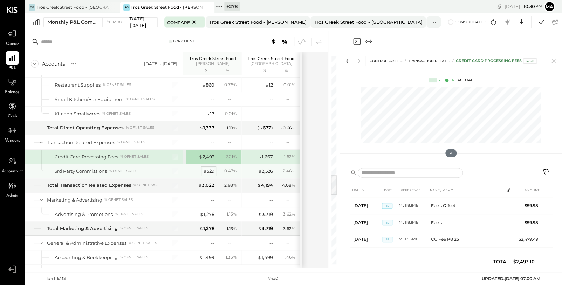
click at [211, 168] on div "$ 529" at bounding box center [209, 171] width 12 height 7
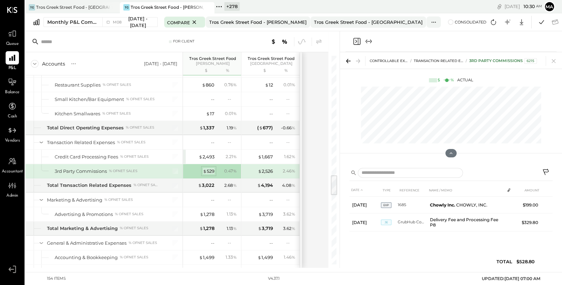
scroll to position [0, 0]
click at [265, 168] on div "$ 2,526" at bounding box center [265, 171] width 15 height 7
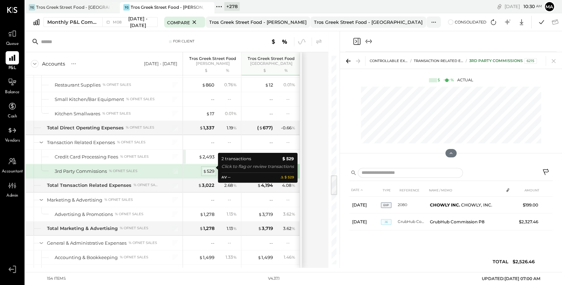
click at [210, 168] on div "$ 529" at bounding box center [209, 171] width 12 height 7
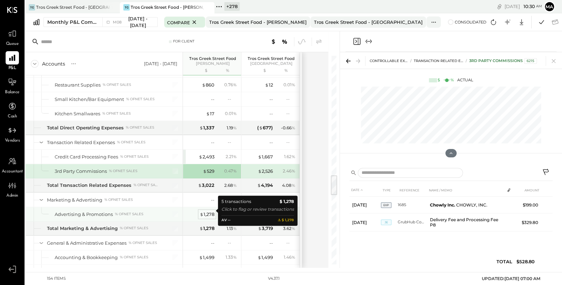
click at [207, 211] on div "$ 1,278" at bounding box center [207, 214] width 15 height 7
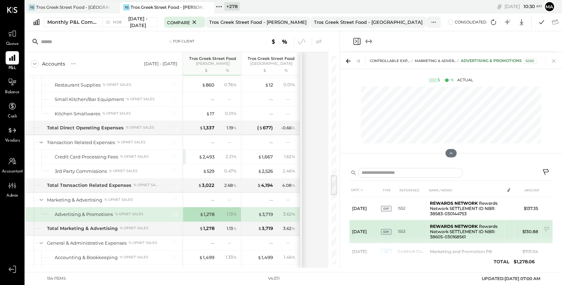
scroll to position [59, 0]
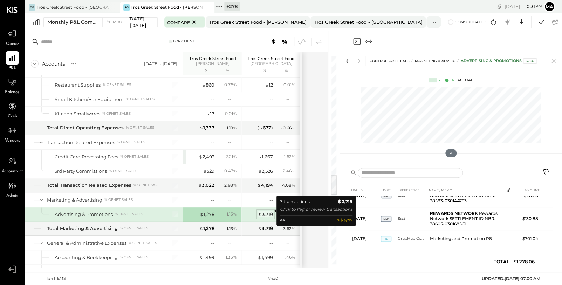
click at [266, 211] on div "$ 3,719" at bounding box center [265, 214] width 15 height 7
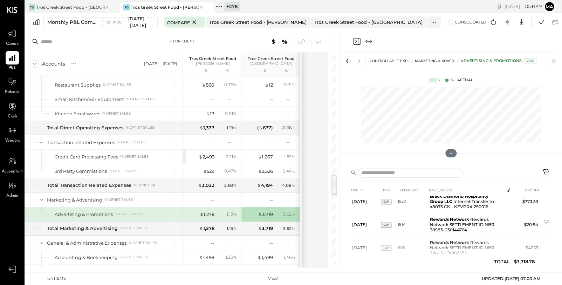
scroll to position [109, 0]
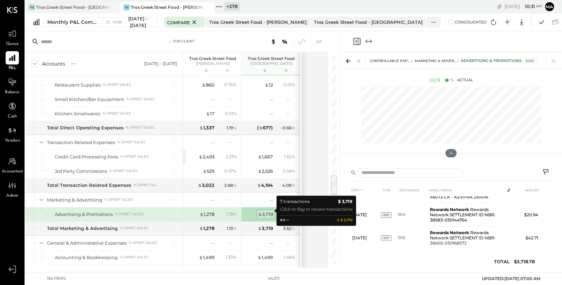
click at [267, 211] on div "$ 3,719" at bounding box center [265, 214] width 15 height 7
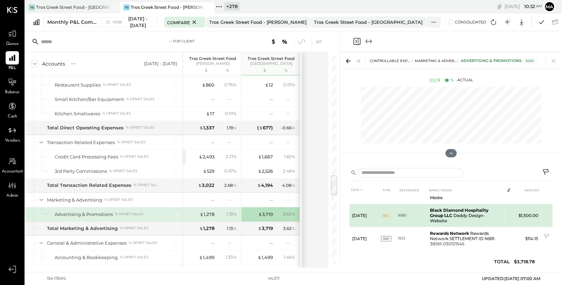
scroll to position [39, 0]
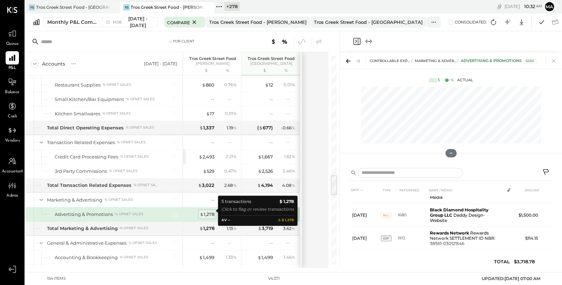
click at [207, 211] on div "$ 1,278" at bounding box center [207, 214] width 15 height 7
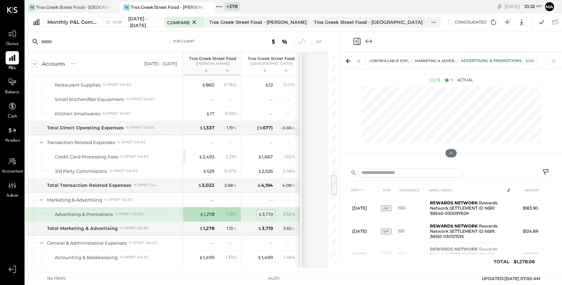
click at [268, 211] on div "$ 3,719" at bounding box center [265, 214] width 15 height 7
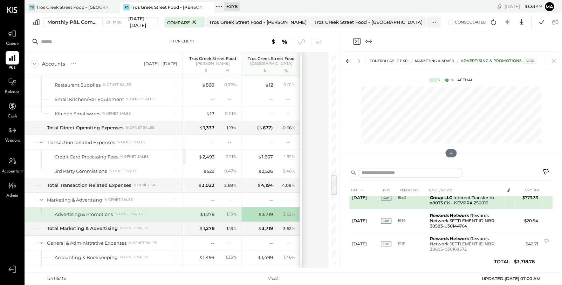
scroll to position [109, 0]
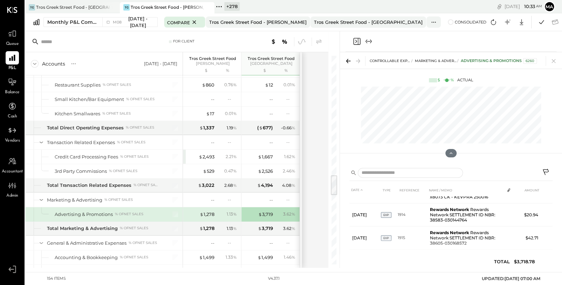
click at [220, 212] on div "1.13 %" at bounding box center [227, 214] width 23 height 6
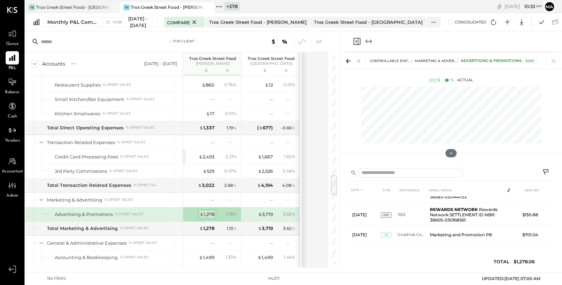
scroll to position [59, 0]
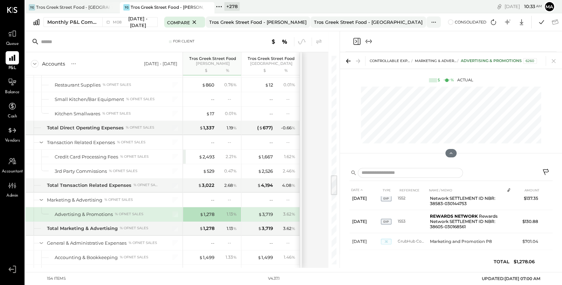
scroll to position [59, 0]
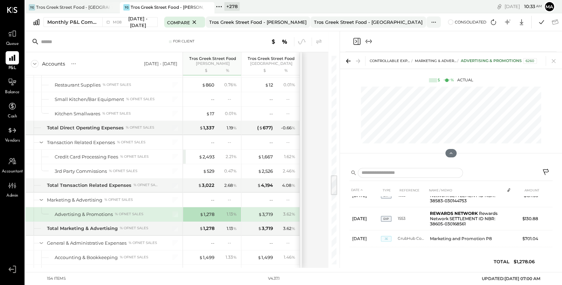
click at [545, 170] on icon at bounding box center [546, 173] width 8 height 8
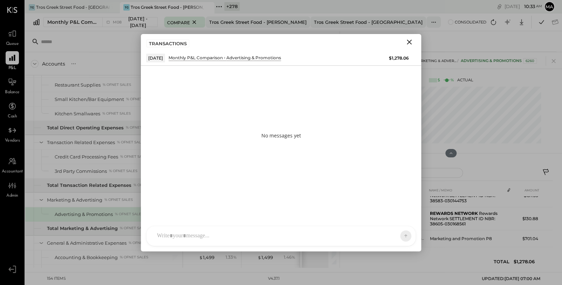
click at [276, 236] on div at bounding box center [280, 236] width 269 height 20
type input "*****"
click at [411, 39] on icon "Close" at bounding box center [409, 42] width 8 height 8
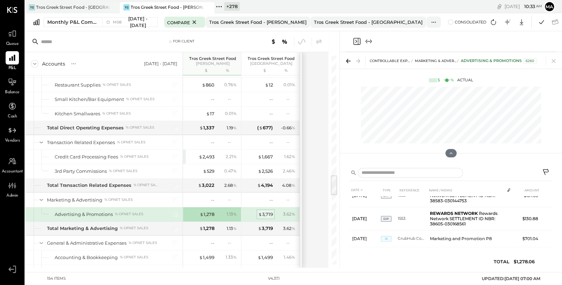
click at [267, 211] on div "$ 3,719" at bounding box center [265, 214] width 15 height 7
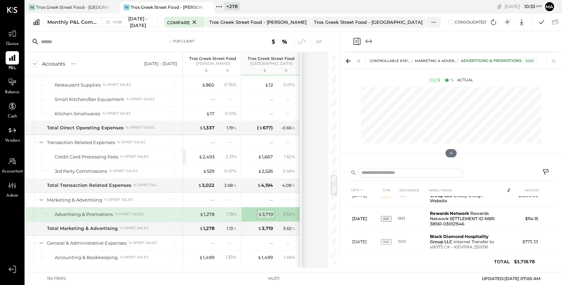
scroll to position [109, 0]
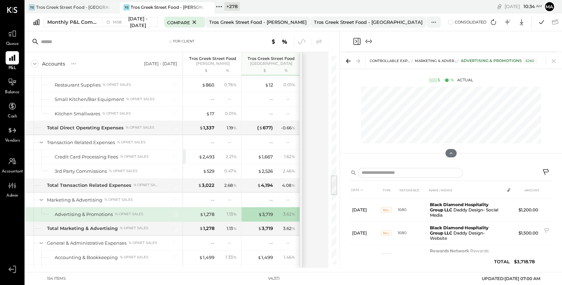
scroll to position [18, 0]
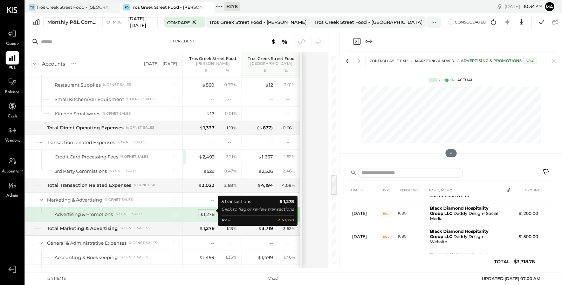
click at [210, 211] on div "$ 1,278" at bounding box center [207, 214] width 15 height 7
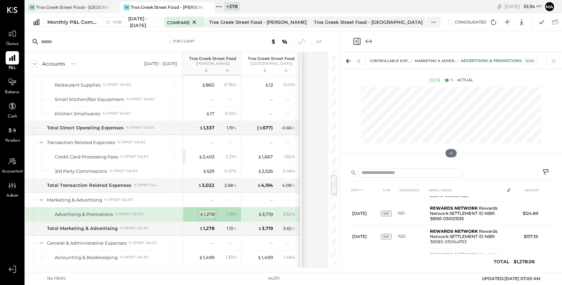
drag, startPoint x: 200, startPoint y: 210, endPoint x: 214, endPoint y: 210, distance: 13.3
click at [201, 211] on span "$" at bounding box center [202, 214] width 4 height 6
click at [545, 169] on icon at bounding box center [546, 172] width 6 height 6
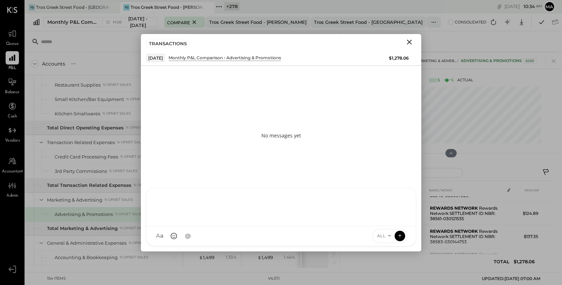
click at [266, 235] on div "SA [PERSON_NAME] [PERSON_NAME] [PERSON_NAME] VD [PERSON_NAME] MB [PERSON_NAME] …" at bounding box center [281, 216] width 270 height 59
type input "*****"
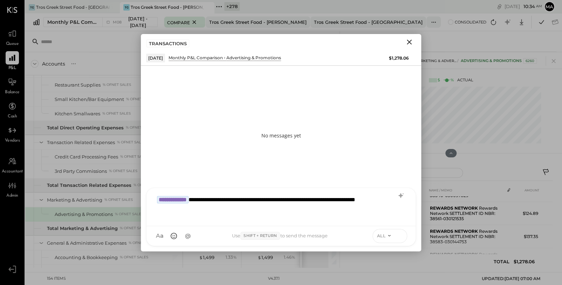
click at [401, 234] on icon at bounding box center [400, 235] width 6 height 7
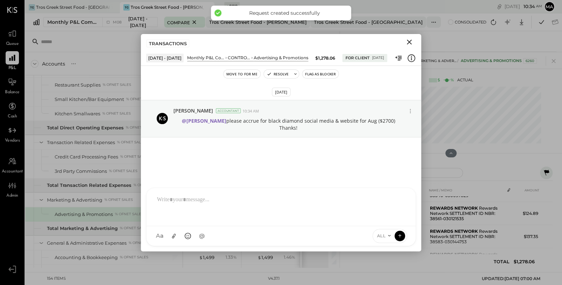
click at [409, 41] on icon "Close" at bounding box center [409, 42] width 8 height 8
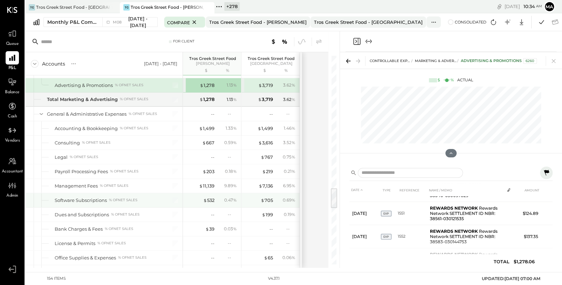
scroll to position [1303, 0]
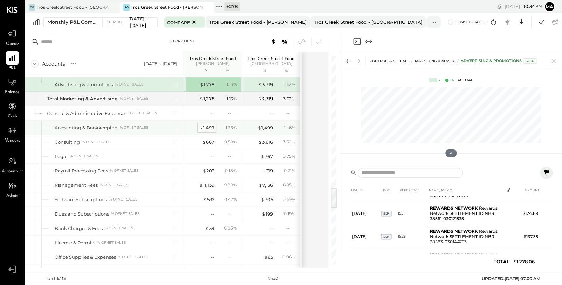
click at [209, 124] on div "$ 1,499" at bounding box center [206, 127] width 15 height 7
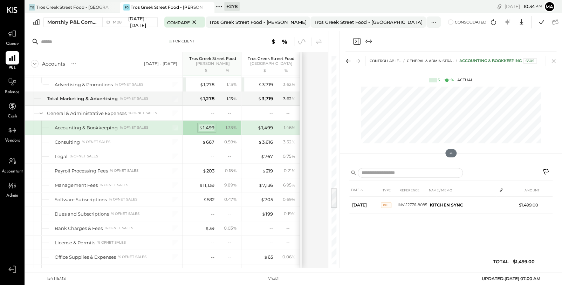
scroll to position [0, 0]
click at [268, 124] on div "$ 1,499" at bounding box center [265, 127] width 15 height 7
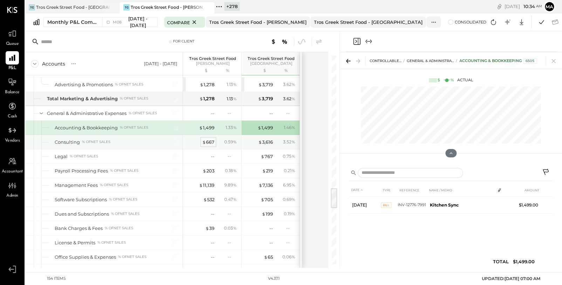
click at [209, 139] on div "$ 667" at bounding box center [208, 142] width 12 height 7
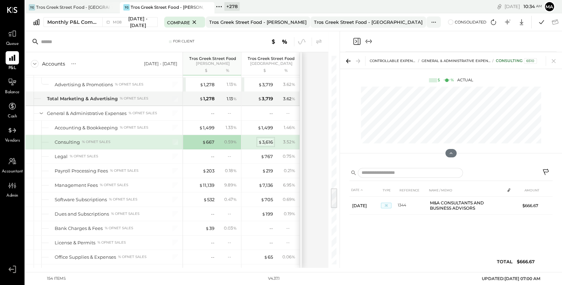
click at [267, 139] on div "$ 3,616" at bounding box center [265, 142] width 15 height 7
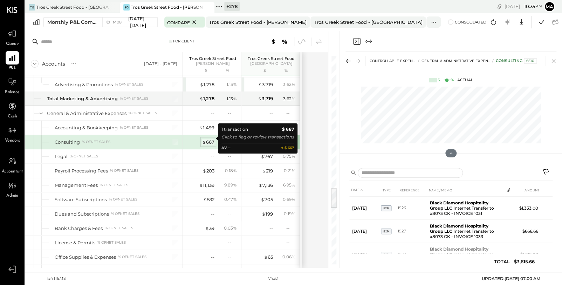
click at [205, 139] on span "$" at bounding box center [204, 142] width 4 height 6
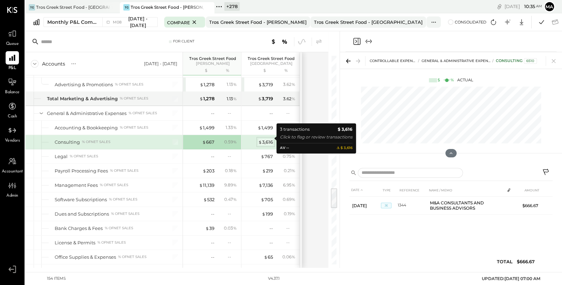
click at [267, 139] on div "$ 3,616" at bounding box center [265, 142] width 15 height 7
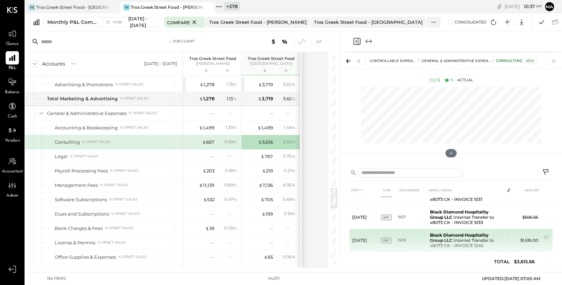
scroll to position [20, 0]
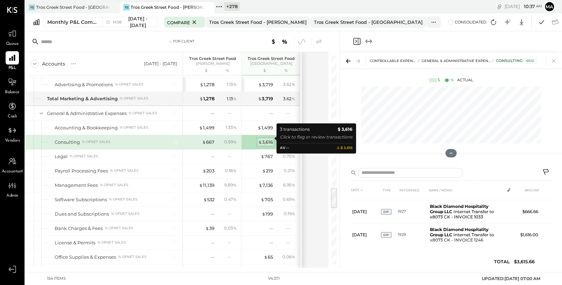
click at [268, 139] on div "$ 3,616" at bounding box center [265, 142] width 15 height 7
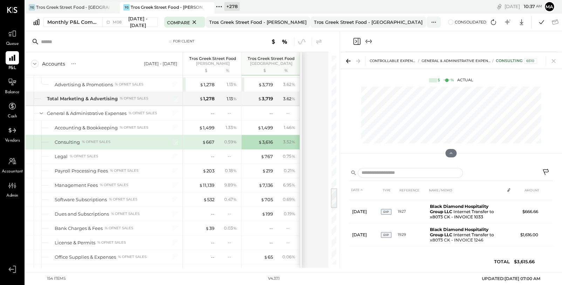
click at [545, 171] on icon at bounding box center [546, 173] width 8 height 8
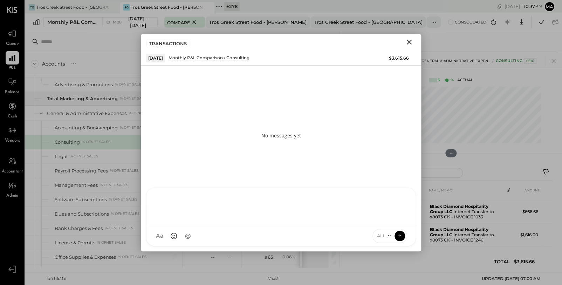
click at [265, 226] on div at bounding box center [280, 207] width 269 height 38
click at [216, 202] on span "[PERSON_NAME]" at bounding box center [213, 203] width 55 height 7
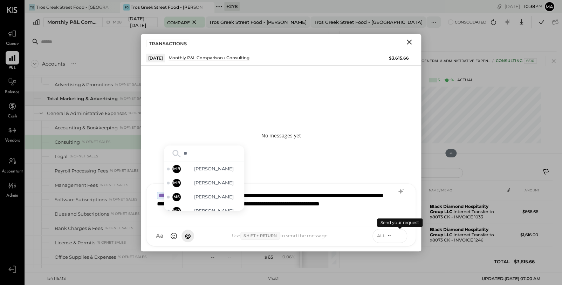
type input "*****"
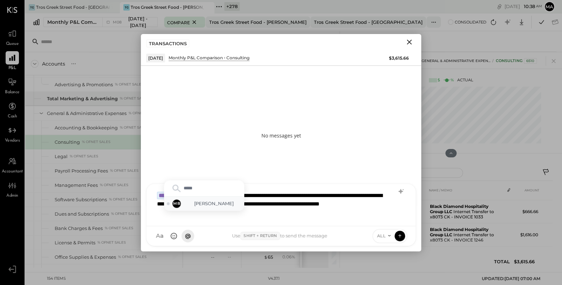
click at [216, 204] on span "[PERSON_NAME]" at bounding box center [213, 203] width 55 height 7
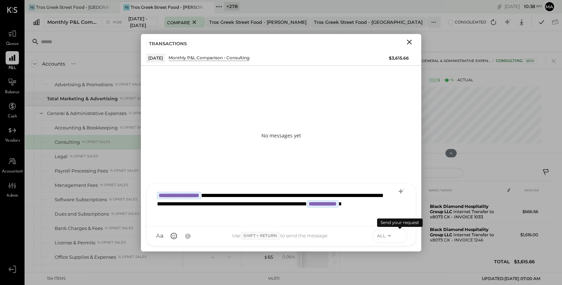
click at [401, 235] on icon at bounding box center [400, 235] width 6 height 7
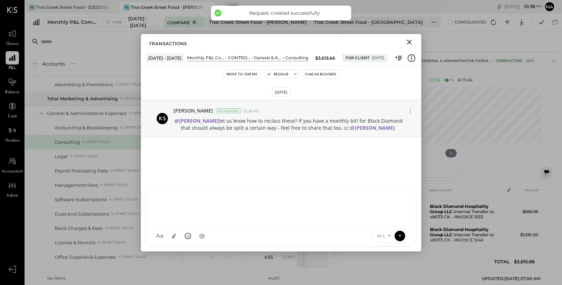
click at [410, 42] on icon "Close" at bounding box center [409, 42] width 5 height 5
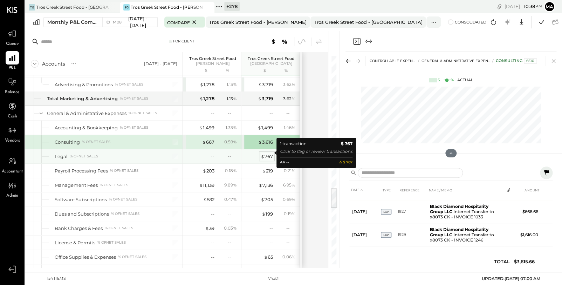
click at [268, 153] on div "$ 767" at bounding box center [267, 156] width 12 height 7
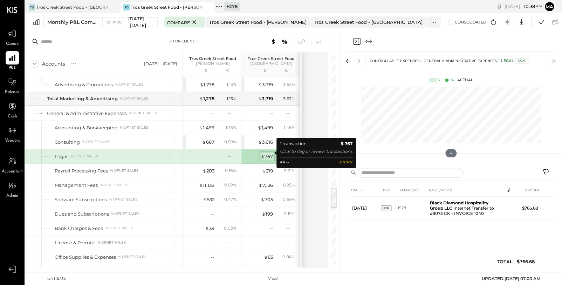
scroll to position [0, 0]
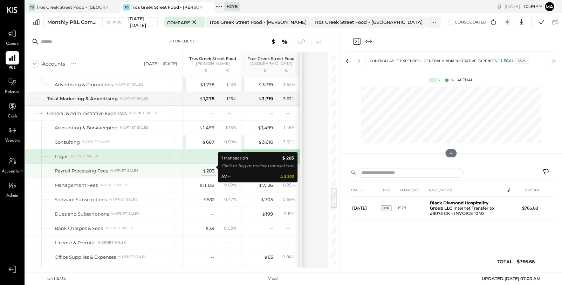
click at [209, 168] on div "$ 203" at bounding box center [209, 171] width 12 height 7
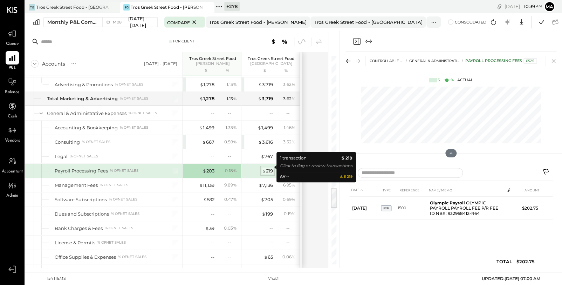
click at [268, 168] on div "$ 219" at bounding box center [267, 171] width 11 height 7
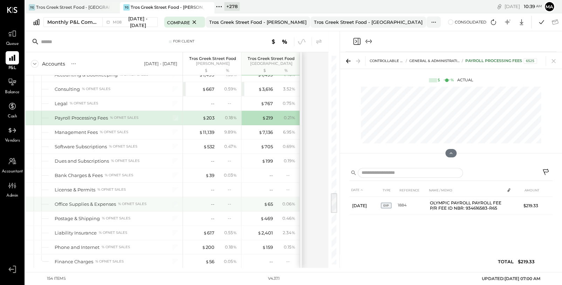
scroll to position [1364, 0]
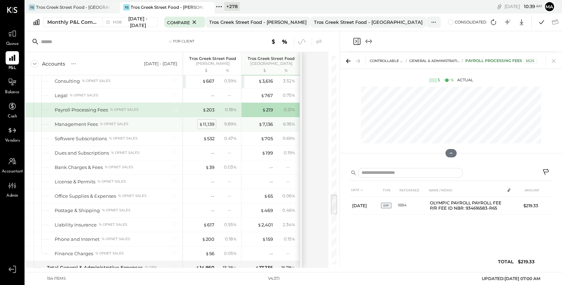
click at [207, 121] on div "$ 11,139" at bounding box center [206, 124] width 15 height 7
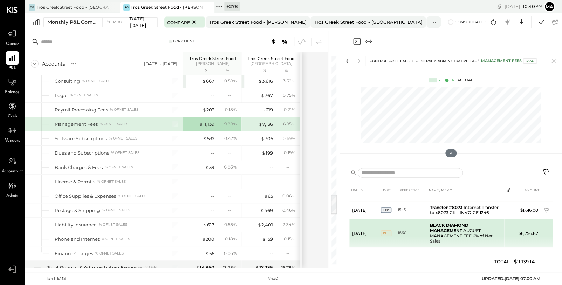
scroll to position [49, 0]
click at [507, 230] on tr "[DATE] BILL 1860 BLACK DIAMOND MANAGEMENT AUGUST MANAGEMENT FEE 6% of Net Sales…" at bounding box center [450, 233] width 203 height 28
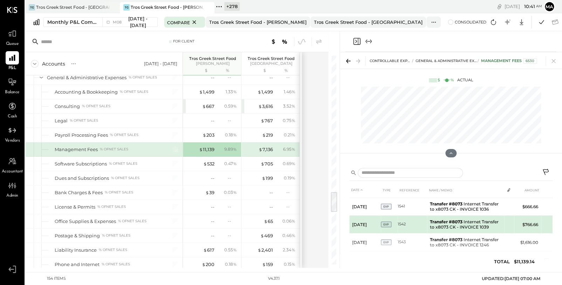
scroll to position [0, 0]
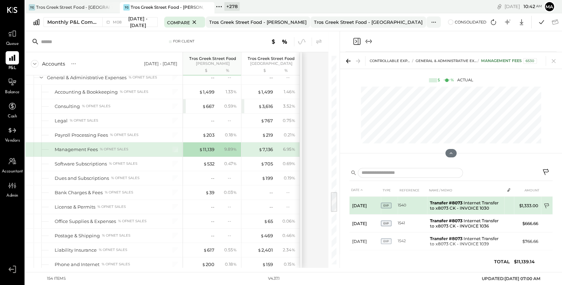
click at [545, 204] on icon at bounding box center [547, 206] width 7 height 7
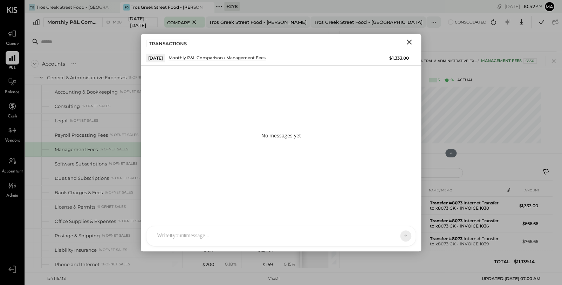
click at [269, 234] on div "SA [PERSON_NAME] [PERSON_NAME] [PERSON_NAME] VD [PERSON_NAME] MB [PERSON_NAME] …" at bounding box center [281, 236] width 270 height 20
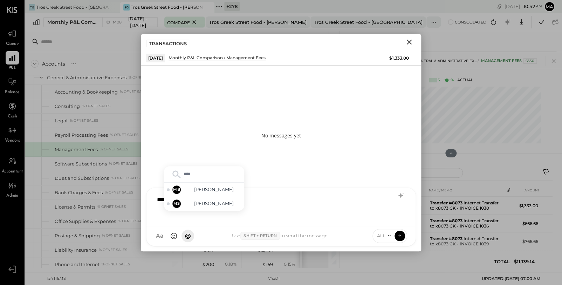
type input "*****"
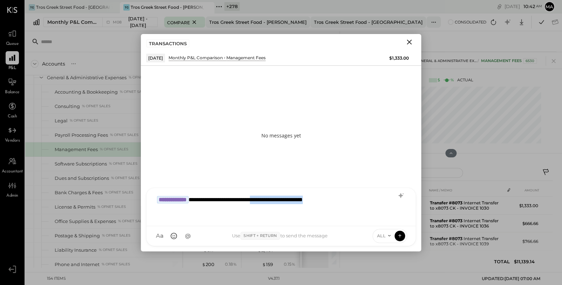
drag, startPoint x: 289, startPoint y: 200, endPoint x: 408, endPoint y: 198, distance: 118.8
click at [408, 198] on div "**********" at bounding box center [280, 206] width 255 height 28
click at [401, 235] on icon at bounding box center [400, 235] width 6 height 7
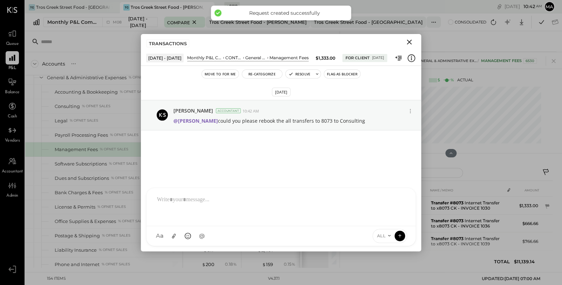
click at [407, 41] on icon "Close" at bounding box center [409, 42] width 8 height 8
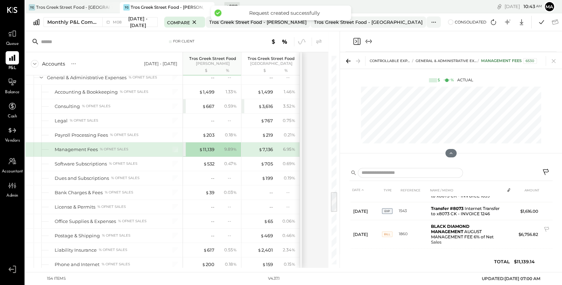
scroll to position [49, 0]
click at [266, 146] on div "$ 7,136" at bounding box center [266, 149] width 14 height 7
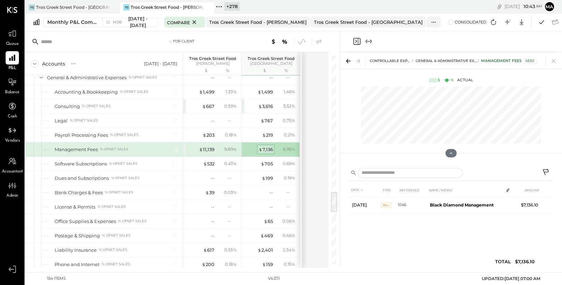
scroll to position [0, 0]
click at [207, 146] on div "$ 11,139" at bounding box center [206, 149] width 15 height 7
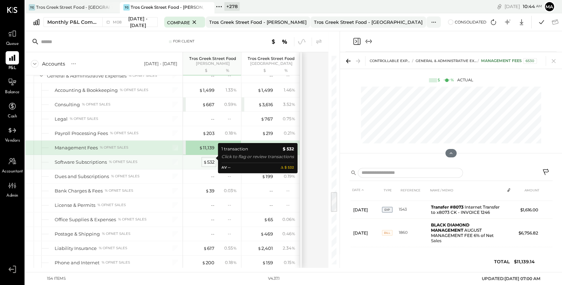
scroll to position [1341, 0]
click at [209, 158] on div "$ 532" at bounding box center [208, 161] width 11 height 7
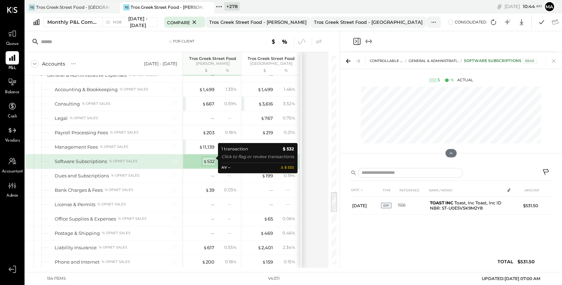
scroll to position [0, 0]
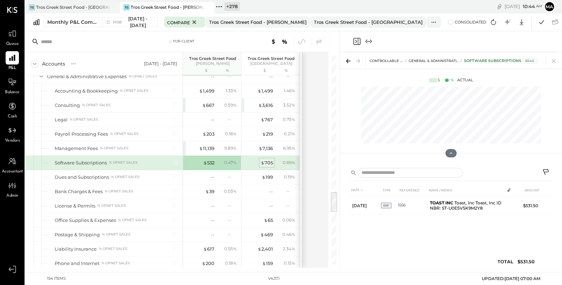
click at [269, 159] on div "$ 705" at bounding box center [267, 162] width 12 height 7
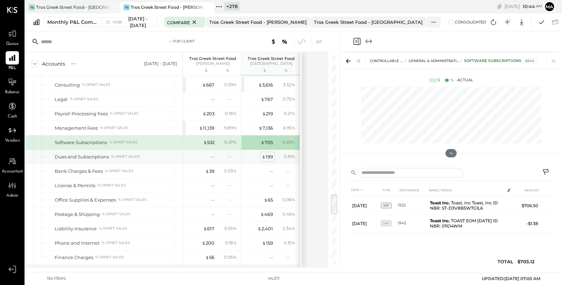
scroll to position [1365, 0]
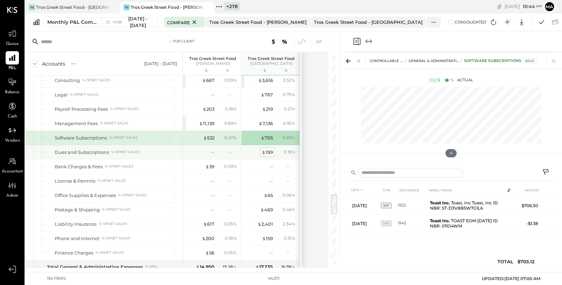
click at [266, 151] on div "$ 199" at bounding box center [267, 152] width 11 height 7
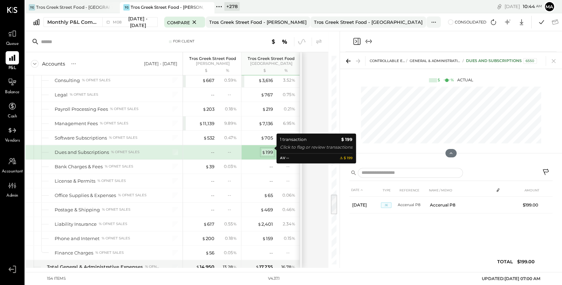
click at [268, 149] on div "$ 199" at bounding box center [267, 152] width 11 height 7
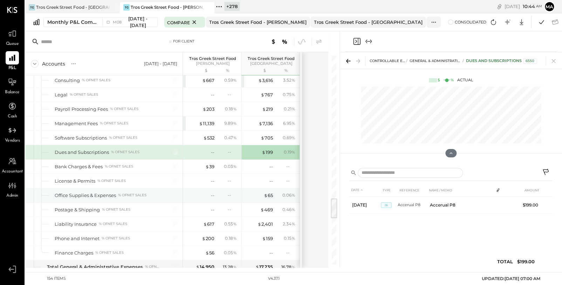
scroll to position [1403, 0]
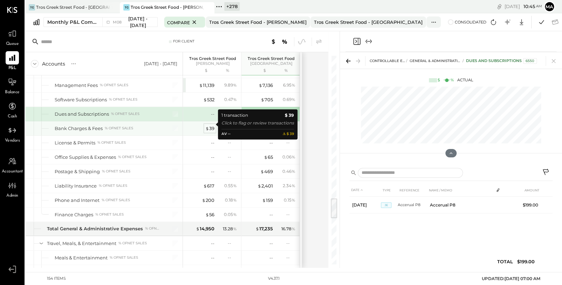
click at [210, 125] on div "$ 39" at bounding box center [209, 128] width 9 height 7
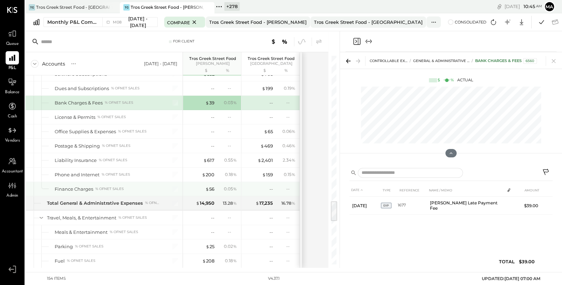
scroll to position [1442, 0]
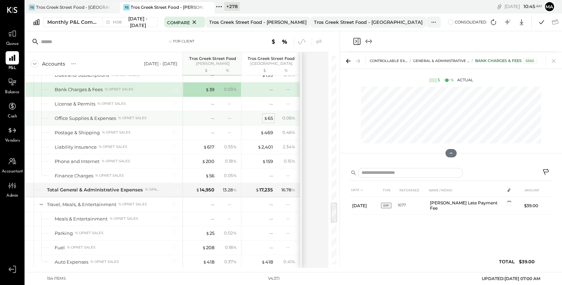
click at [269, 115] on div "$ 65" at bounding box center [268, 118] width 9 height 7
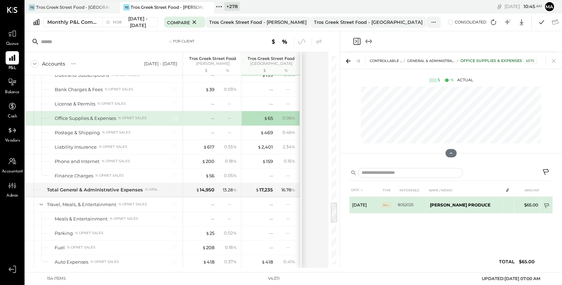
click at [545, 204] on icon at bounding box center [547, 206] width 7 height 7
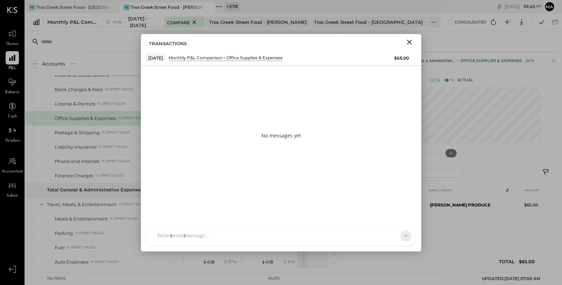
click at [352, 235] on div "SA [PERSON_NAME] [PERSON_NAME] [PERSON_NAME] VD [PERSON_NAME] MB [PERSON_NAME] …" at bounding box center [281, 236] width 270 height 20
click at [409, 40] on icon "Close" at bounding box center [409, 42] width 8 height 8
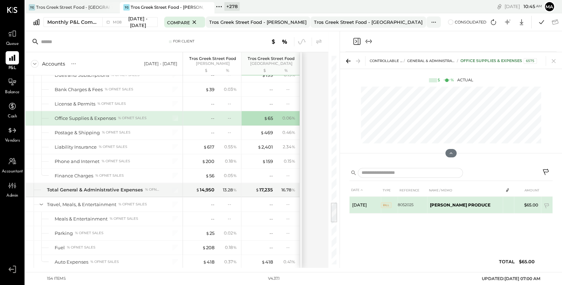
click at [464, 204] on b "[PERSON_NAME] PRODUCE" at bounding box center [460, 204] width 61 height 5
click at [507, 204] on td at bounding box center [508, 203] width 10 height 13
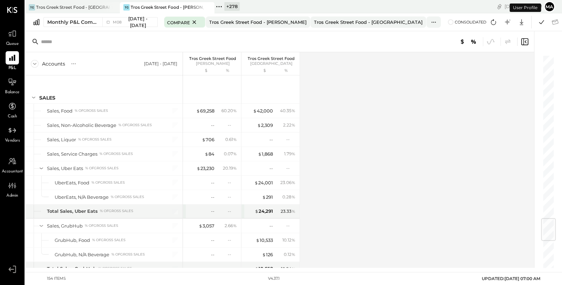
scroll to position [1378, 0]
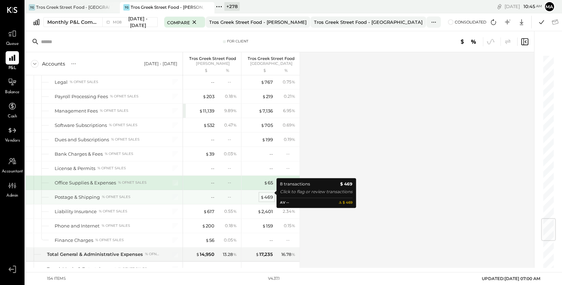
click at [270, 194] on div "$ 469" at bounding box center [266, 197] width 13 height 7
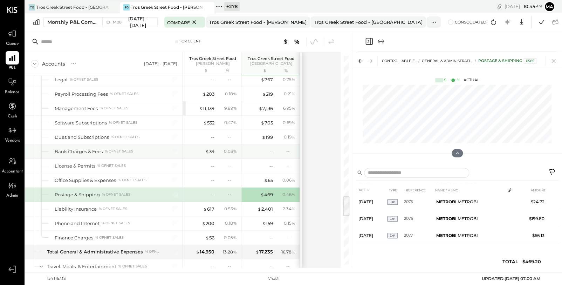
scroll to position [1381, 0]
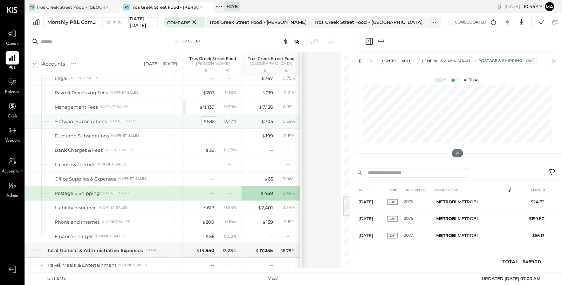
click at [210, 118] on div "$ 532" at bounding box center [208, 121] width 11 height 7
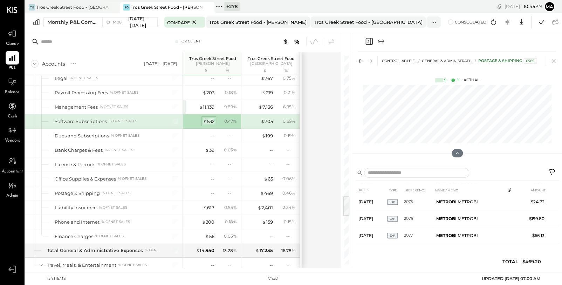
scroll to position [0, 0]
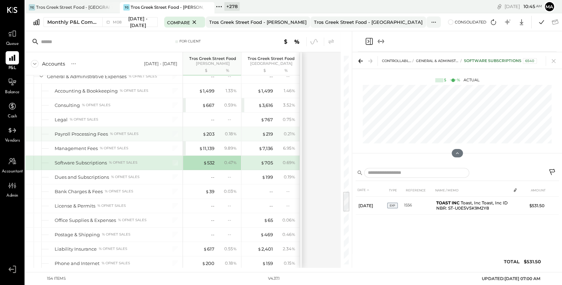
scroll to position [1341, 0]
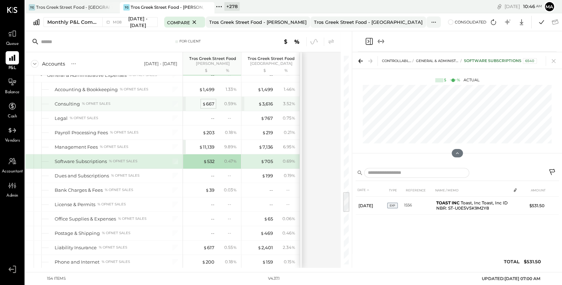
click at [207, 101] on div "$ 667" at bounding box center [208, 104] width 12 height 7
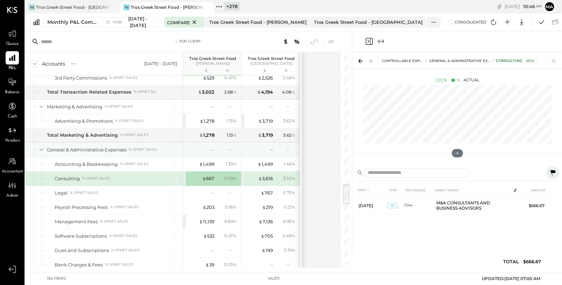
scroll to position [1258, 0]
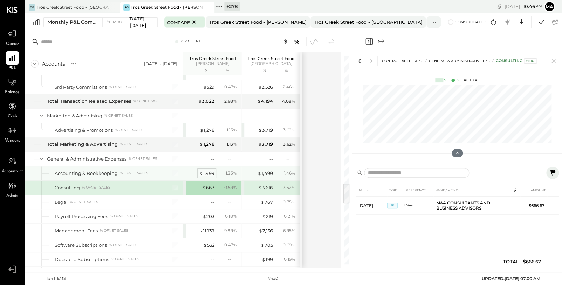
click at [206, 170] on div "$ 1,499" at bounding box center [206, 173] width 15 height 7
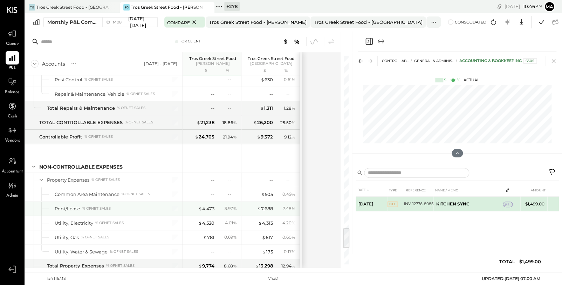
scroll to position [1695, 0]
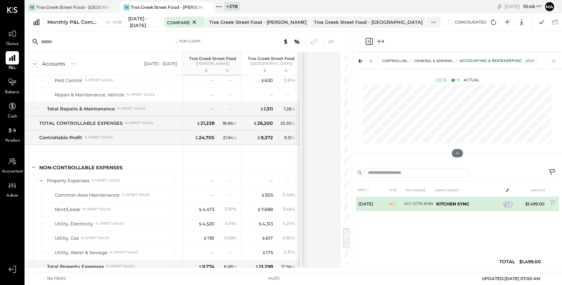
click at [508, 204] on span "1" at bounding box center [508, 204] width 1 height 5
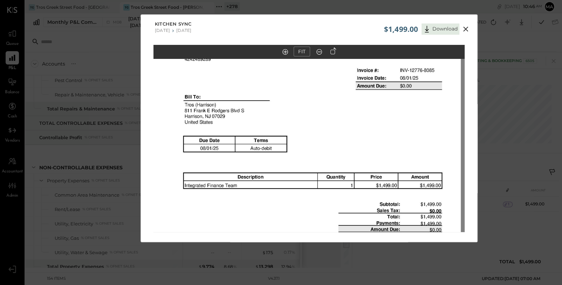
drag, startPoint x: 341, startPoint y: 120, endPoint x: 337, endPoint y: 239, distance: 118.5
click at [337, 239] on div "FIT" at bounding box center [309, 152] width 336 height 214
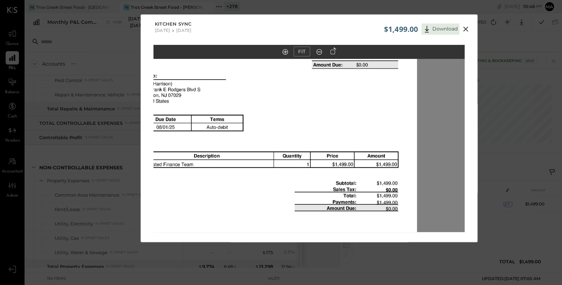
click at [293, 209] on img at bounding box center [261, 218] width 311 height 441
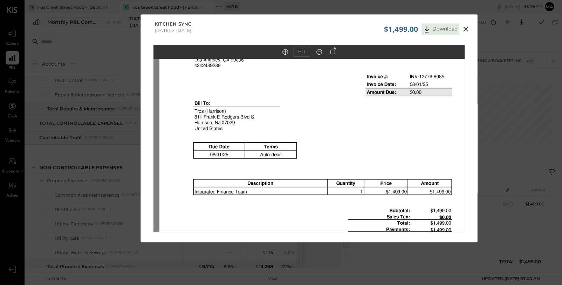
drag, startPoint x: 302, startPoint y: 112, endPoint x: 356, endPoint y: 140, distance: 60.2
click at [356, 140] on img at bounding box center [314, 245] width 311 height 441
click at [465, 27] on icon at bounding box center [466, 29] width 8 height 8
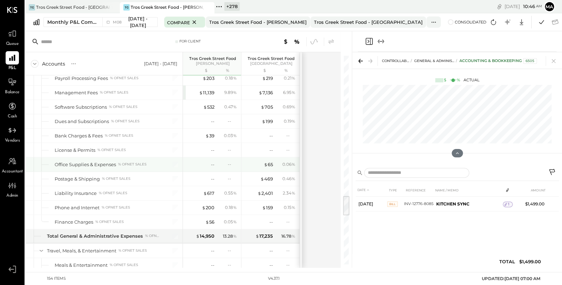
scroll to position [1376, 0]
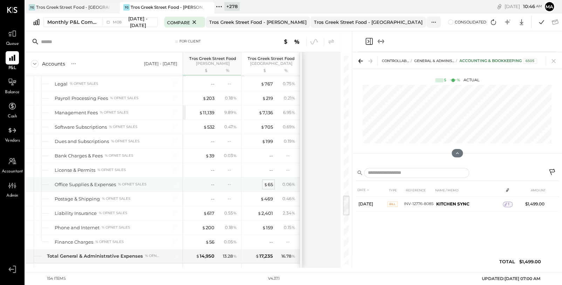
click at [270, 181] on div "$ 65" at bounding box center [268, 184] width 9 height 7
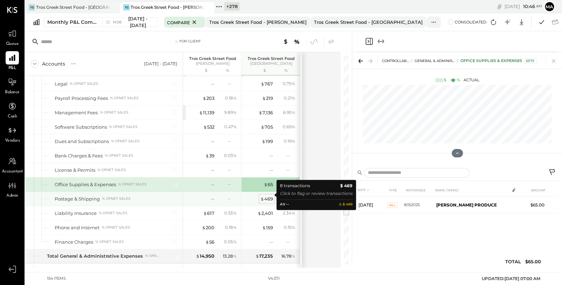
click at [270, 196] on div "$ 469" at bounding box center [266, 199] width 13 height 7
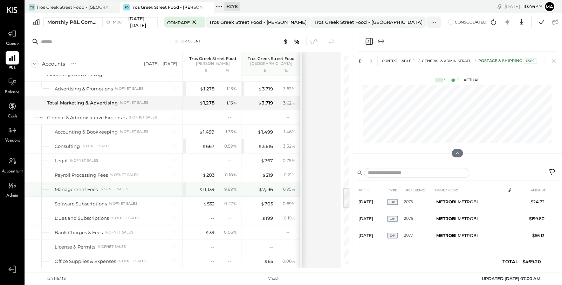
scroll to position [1298, 0]
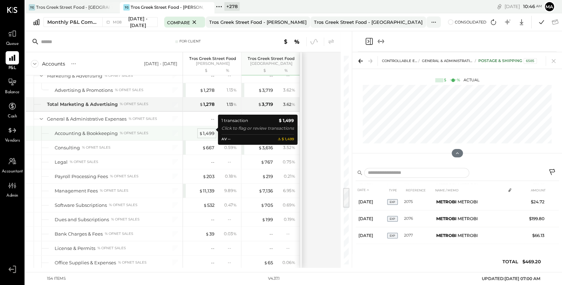
click at [208, 130] on div "$ 1,499" at bounding box center [206, 133] width 15 height 7
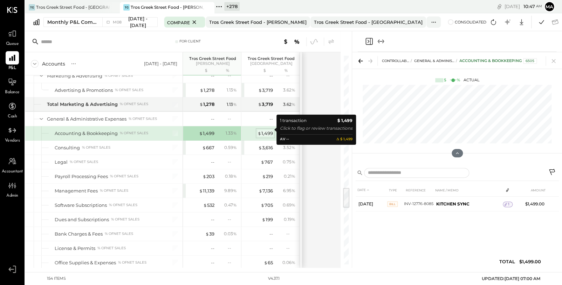
click at [270, 130] on div "$ 1,499" at bounding box center [265, 133] width 15 height 7
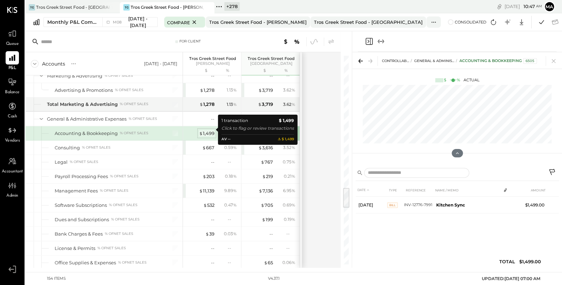
click at [209, 130] on div "$ 1,499" at bounding box center [206, 133] width 15 height 7
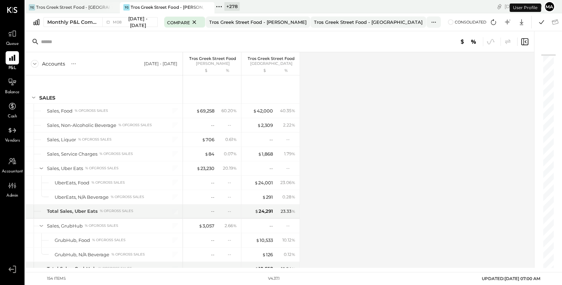
scroll to position [1249, 0]
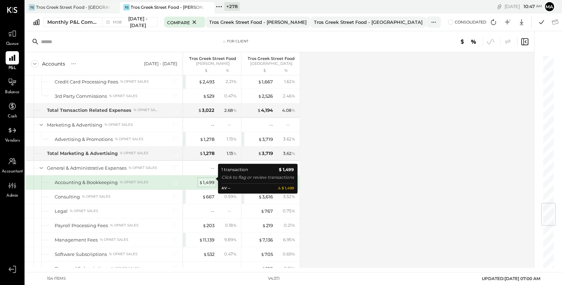
click at [206, 179] on div "$ 1,499" at bounding box center [206, 182] width 15 height 7
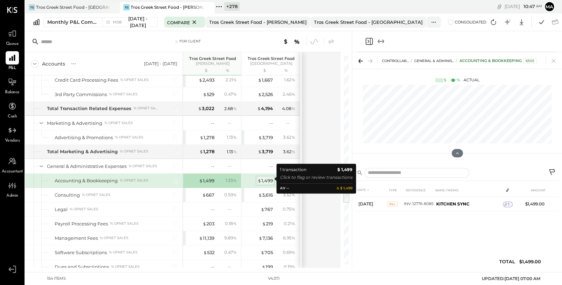
scroll to position [1251, 0]
click at [266, 178] on div "$ 1,499" at bounding box center [265, 180] width 15 height 7
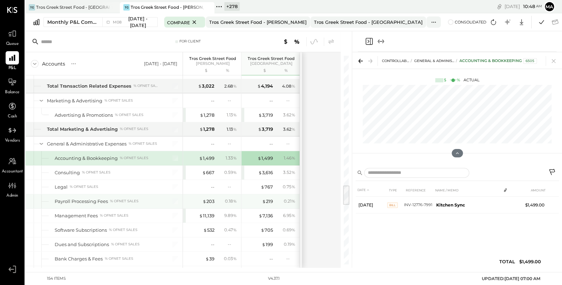
scroll to position [1273, 0]
click at [455, 233] on div "DATE TYPE REFERENCE NAME / MEMO AMOUNT Aug 1, 25 BILL INV-12776-7991 Kitchen Sy…" at bounding box center [457, 228] width 203 height 88
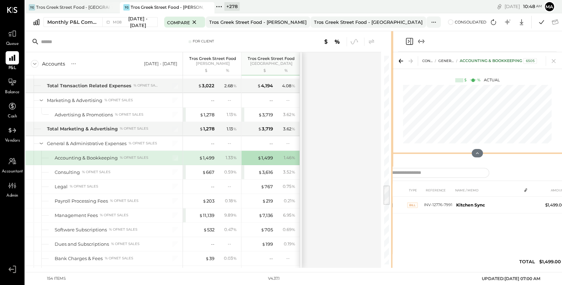
drag, startPoint x: 351, startPoint y: 155, endPoint x: 397, endPoint y: 156, distance: 45.9
click at [397, 156] on div "For Client Accounts S % GL [DATE] - [DATE] Tros Greek Street Food [PERSON_NAME]…" at bounding box center [293, 149] width 537 height 237
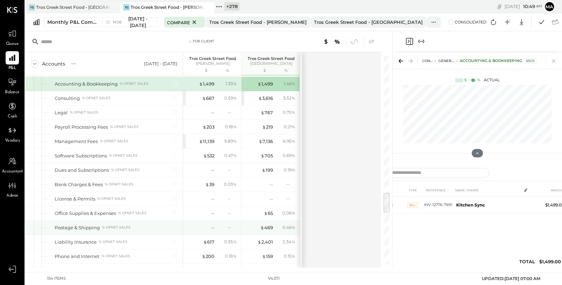
scroll to position [1347, 0]
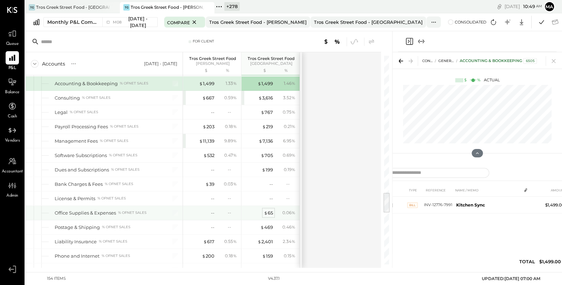
click at [268, 210] on div "$ 65" at bounding box center [268, 213] width 9 height 7
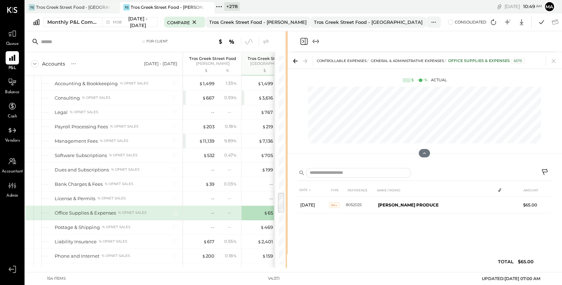
drag, startPoint x: 391, startPoint y: 146, endPoint x: 287, endPoint y: 164, distance: 105.8
click at [287, 164] on div "For Client Accounts S % GL [DATE] - [DATE] Tros Greek Street Food [PERSON_NAME]…" at bounding box center [293, 149] width 537 height 237
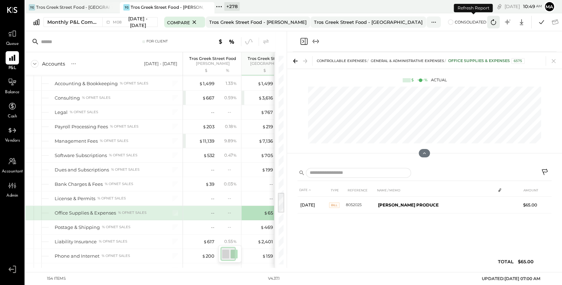
click at [489, 21] on icon at bounding box center [493, 22] width 9 height 9
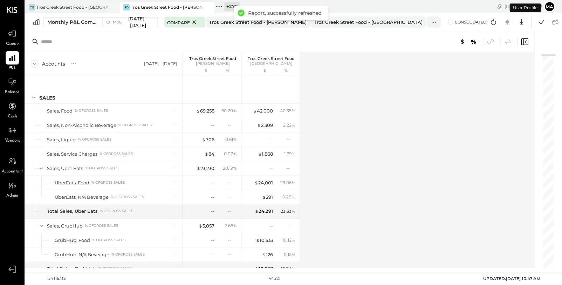
scroll to position [1249, 0]
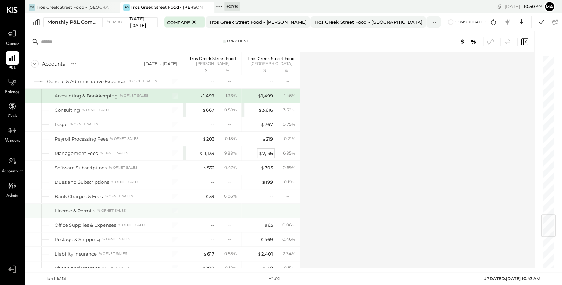
scroll to position [1351, 0]
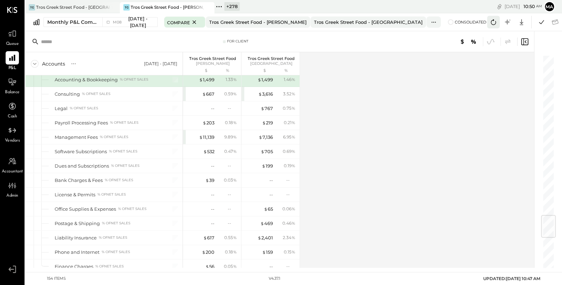
click at [491, 21] on icon at bounding box center [493, 22] width 5 height 6
click at [385, 167] on div "Accounts S % GL Aug 1 - 31, 2025 Tros Greek Street Food Harrison $ % Tros Greek…" at bounding box center [280, 160] width 510 height 216
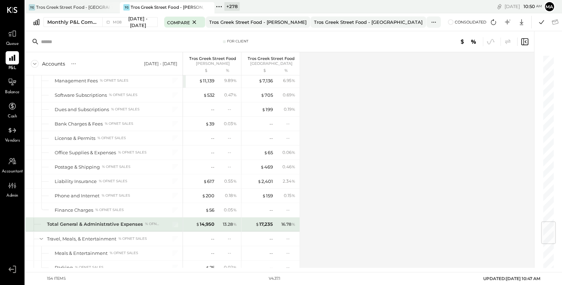
scroll to position [1416, 0]
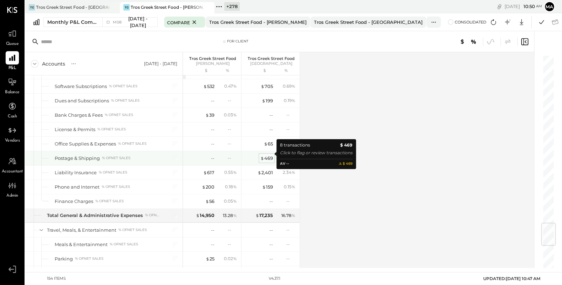
click at [271, 155] on div "$ 469" at bounding box center [266, 158] width 13 height 7
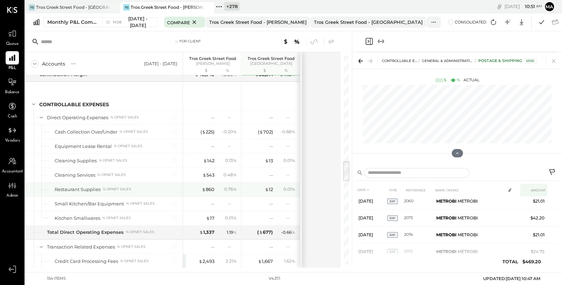
scroll to position [1132, 0]
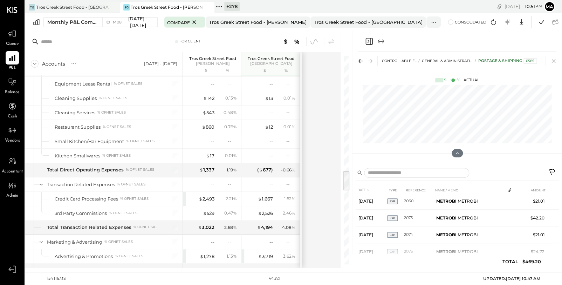
click at [553, 170] on icon at bounding box center [552, 173] width 8 height 8
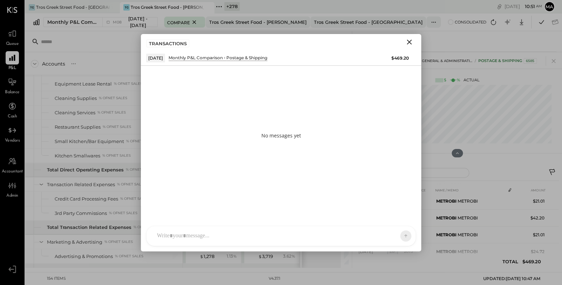
click at [229, 233] on div "SA [PERSON_NAME] [PERSON_NAME] [PERSON_NAME] VD [PERSON_NAME] MB [PERSON_NAME] …" at bounding box center [281, 236] width 270 height 20
type input "*****"
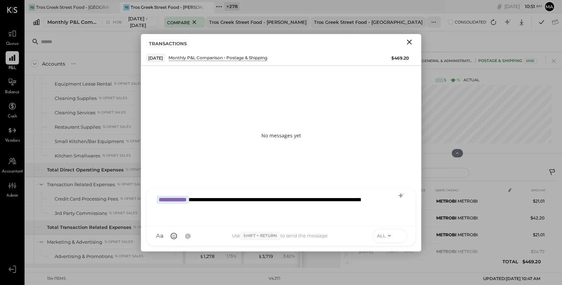
click at [400, 234] on icon at bounding box center [399, 234] width 3 height 1
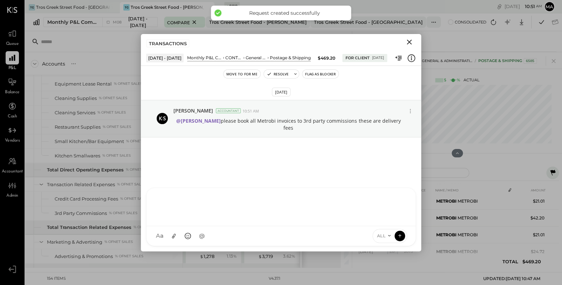
click at [409, 41] on icon "Close" at bounding box center [409, 42] width 5 height 5
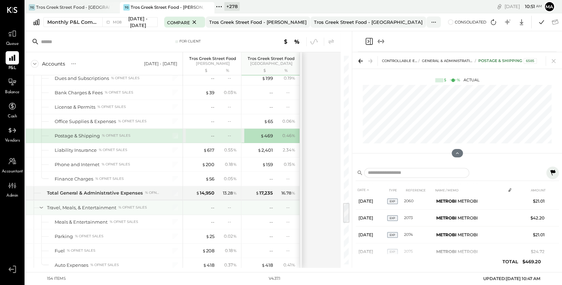
scroll to position [1458, 0]
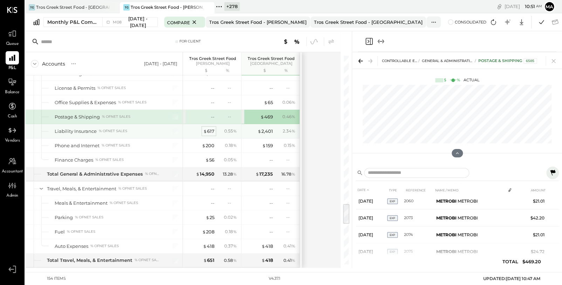
click at [209, 128] on div "$ 617" at bounding box center [208, 131] width 11 height 7
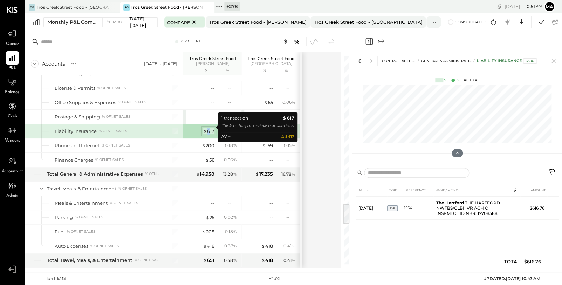
scroll to position [0, 0]
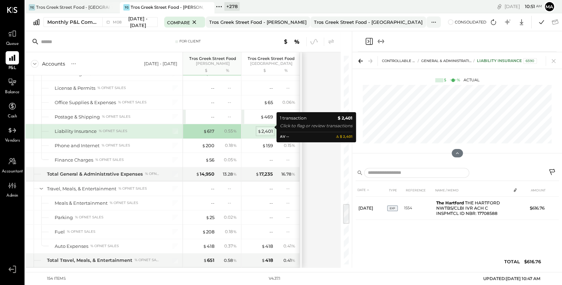
click at [267, 128] on div "$ 2,401" at bounding box center [265, 131] width 15 height 7
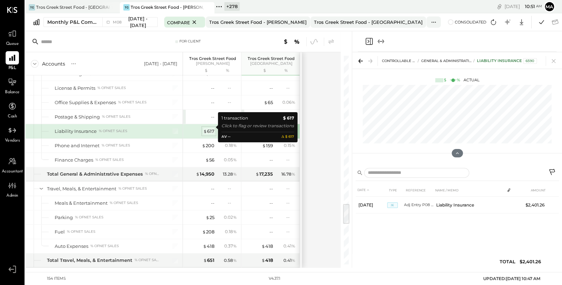
click at [211, 128] on div "$ 617" at bounding box center [208, 131] width 11 height 7
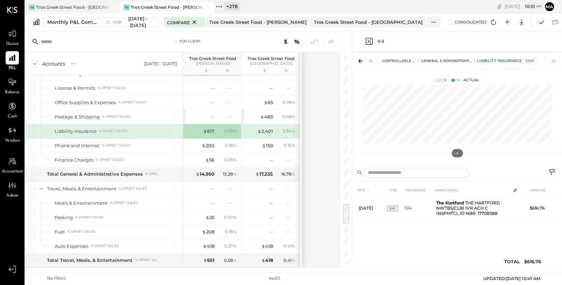
click at [551, 170] on icon at bounding box center [552, 173] width 8 height 8
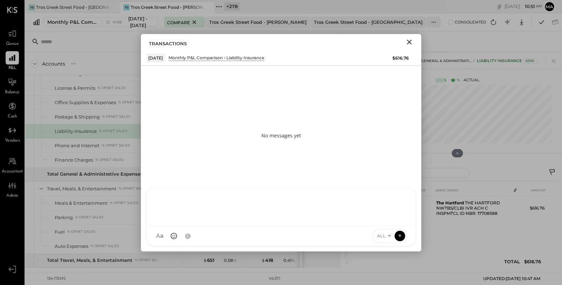
click at [232, 237] on div "SA [PERSON_NAME] [PERSON_NAME] [PERSON_NAME] VD [PERSON_NAME] MB [PERSON_NAME] …" at bounding box center [281, 216] width 270 height 59
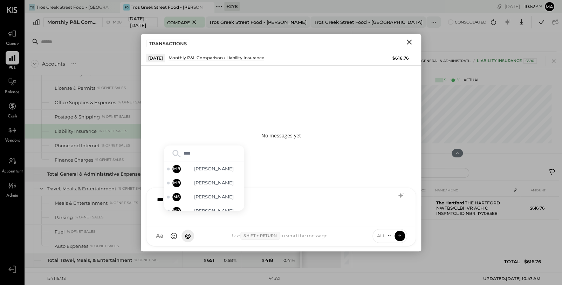
type input "*****"
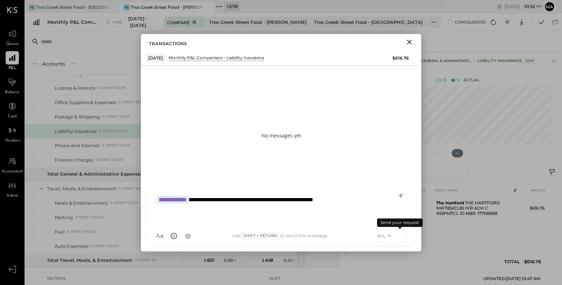
click at [400, 235] on icon at bounding box center [400, 235] width 0 height 3
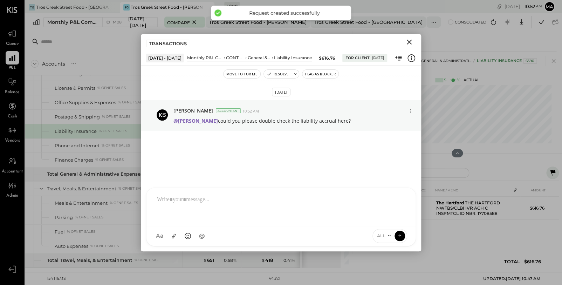
click at [408, 40] on icon "Close" at bounding box center [409, 42] width 5 height 5
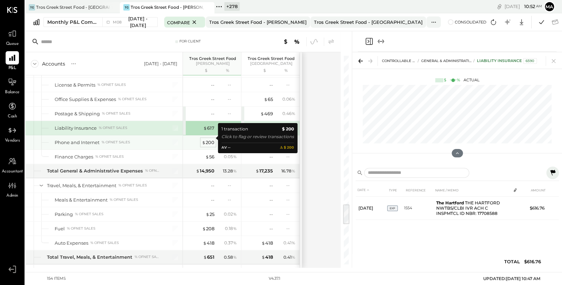
scroll to position [1461, 0]
click at [211, 139] on div "$ 200" at bounding box center [208, 142] width 13 height 7
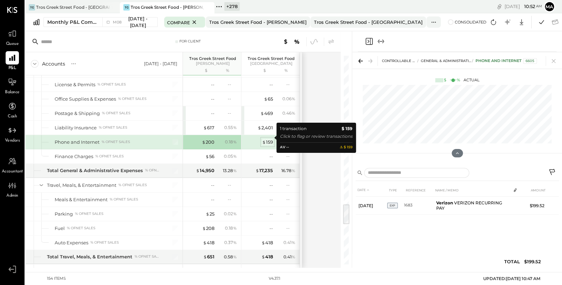
click at [269, 139] on div "$ 159" at bounding box center [267, 142] width 11 height 7
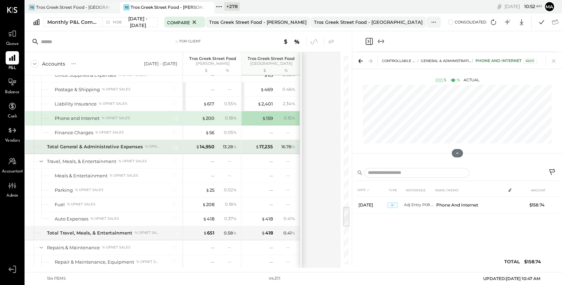
scroll to position [1488, 0]
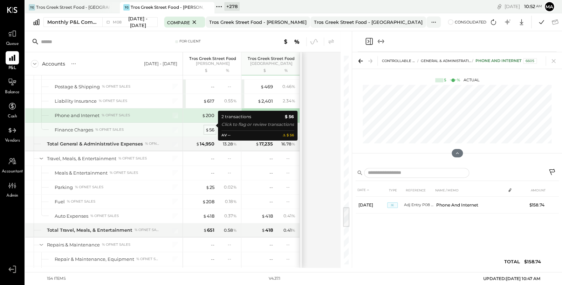
click at [211, 127] on div "$ 56" at bounding box center [209, 130] width 9 height 7
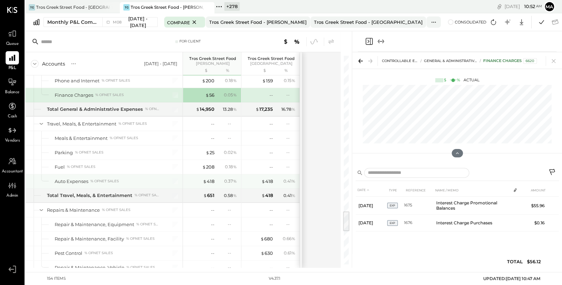
scroll to position [1539, 0]
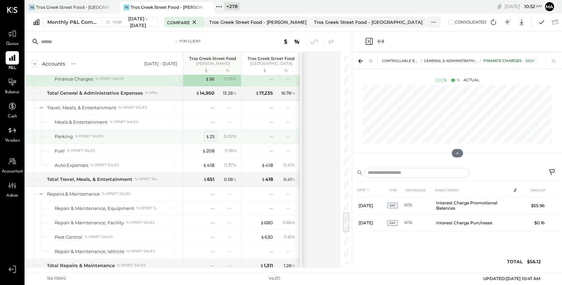
click at [209, 134] on span "$" at bounding box center [208, 137] width 4 height 6
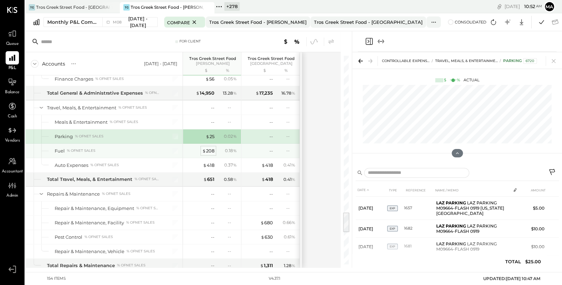
click at [211, 148] on div "$ 208" at bounding box center [208, 151] width 12 height 7
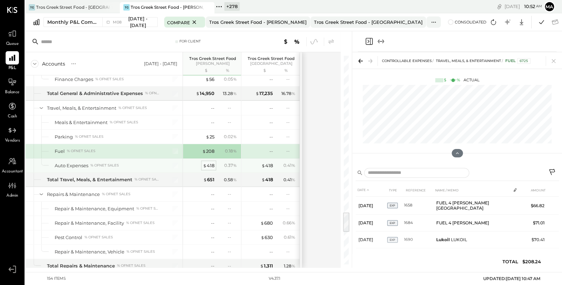
click at [210, 162] on div "$ 418" at bounding box center [209, 165] width 12 height 7
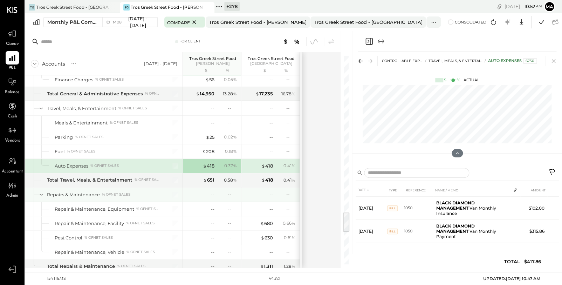
scroll to position [1536, 0]
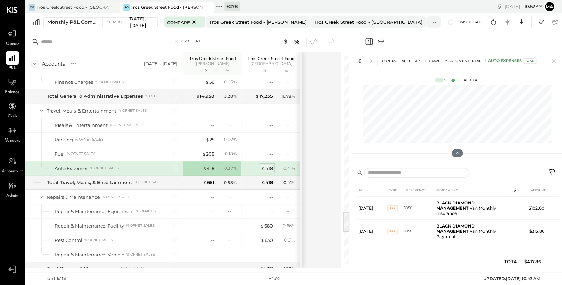
click at [269, 165] on div "$ 418" at bounding box center [267, 168] width 12 height 7
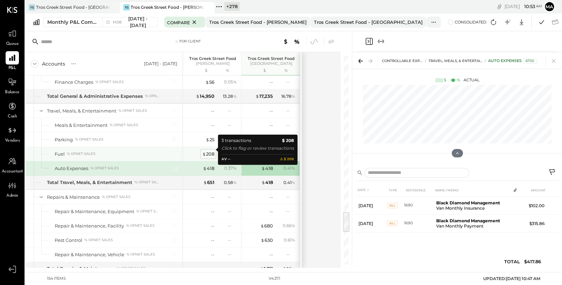
click at [210, 151] on div "$ 208" at bounding box center [208, 154] width 12 height 7
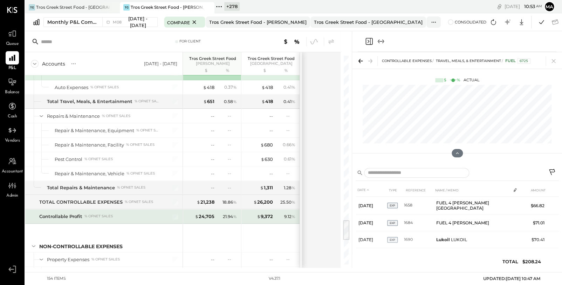
scroll to position [1625, 0]
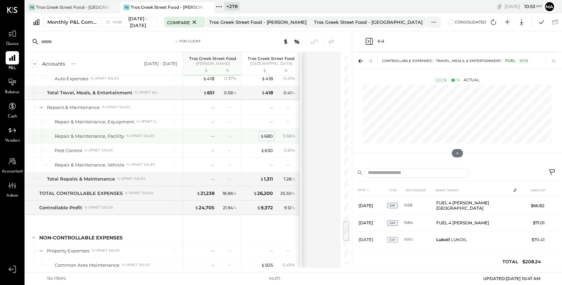
click at [269, 133] on div "$ 680" at bounding box center [266, 136] width 13 height 7
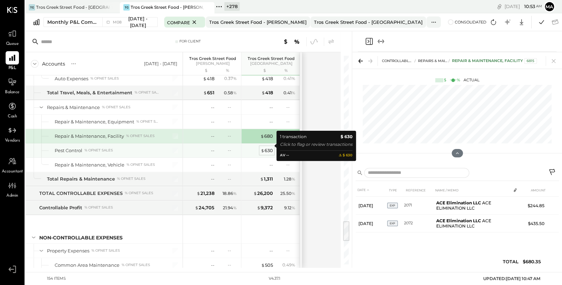
click at [269, 147] on div "$ 630" at bounding box center [267, 150] width 12 height 7
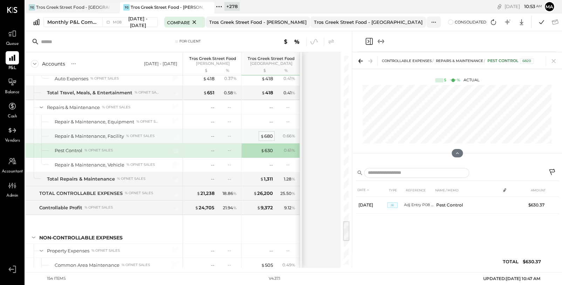
click at [268, 133] on div "$ 680" at bounding box center [266, 136] width 13 height 7
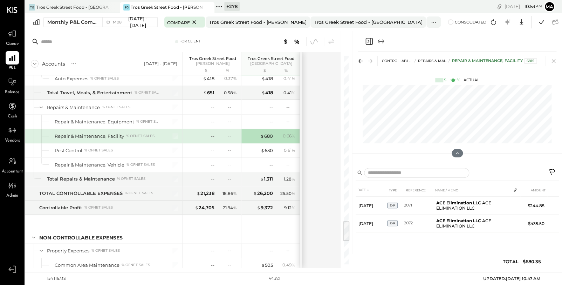
click at [552, 170] on icon at bounding box center [552, 172] width 6 height 6
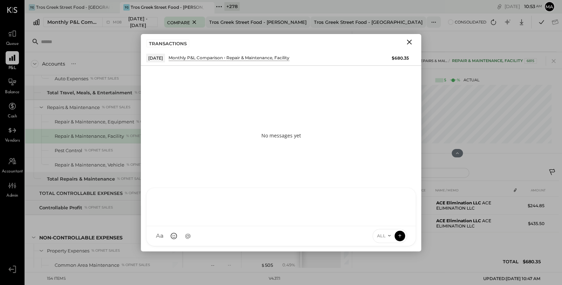
click at [260, 226] on div at bounding box center [280, 207] width 269 height 38
type input "*****"
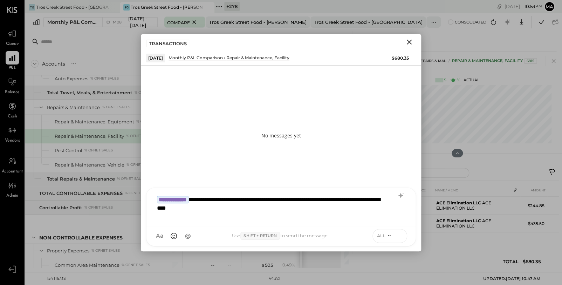
click at [399, 233] on icon at bounding box center [400, 235] width 6 height 7
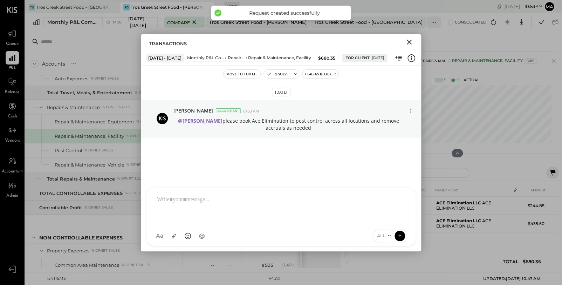
click at [409, 41] on icon "Close" at bounding box center [409, 42] width 8 height 8
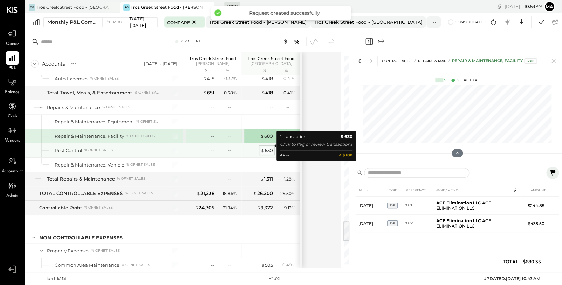
click at [266, 147] on div "$ 630" at bounding box center [267, 150] width 12 height 7
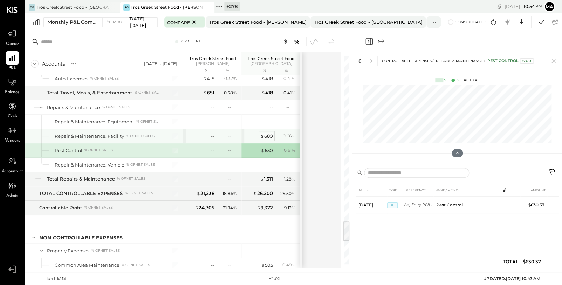
click at [266, 133] on div "$ 680" at bounding box center [266, 136] width 13 height 7
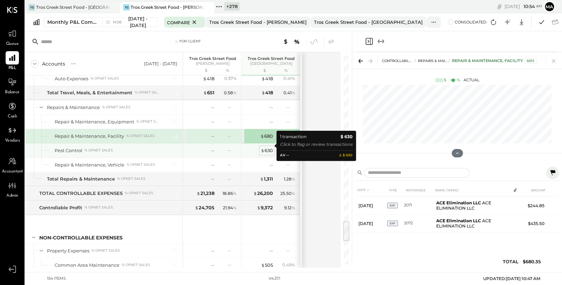
click at [267, 147] on div "$ 630" at bounding box center [267, 150] width 12 height 7
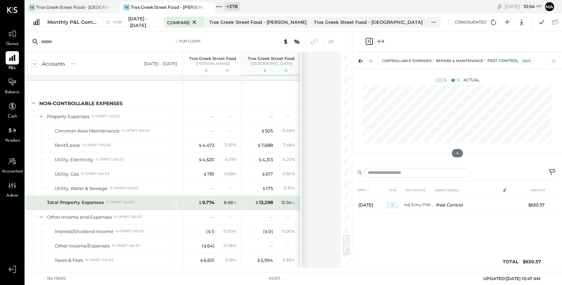
scroll to position [1760, 0]
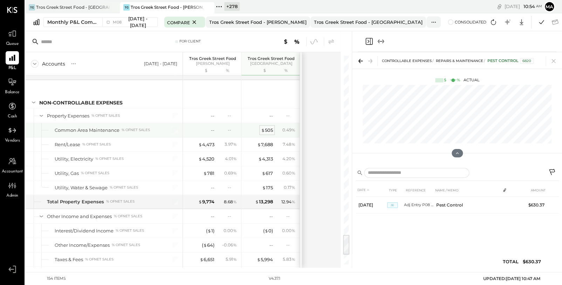
click at [267, 127] on div "$ 505" at bounding box center [267, 130] width 12 height 7
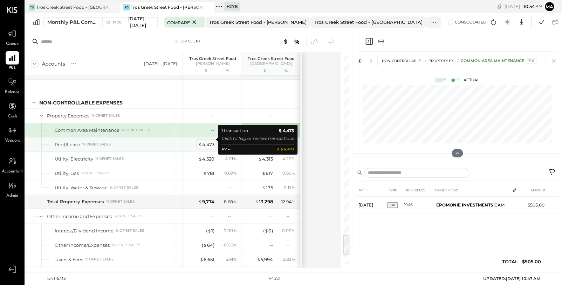
click at [209, 141] on div "$ 4,473" at bounding box center [206, 144] width 16 height 7
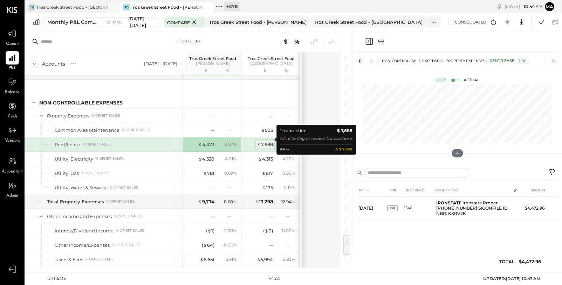
click at [267, 141] on div "$ 7,688" at bounding box center [265, 144] width 16 height 7
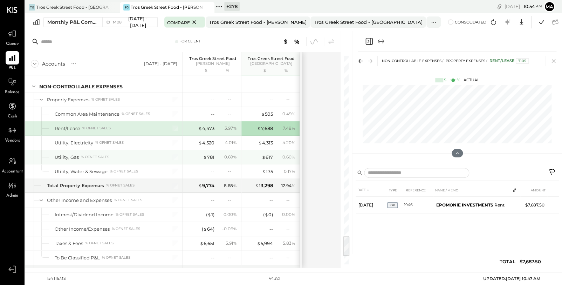
scroll to position [1777, 0]
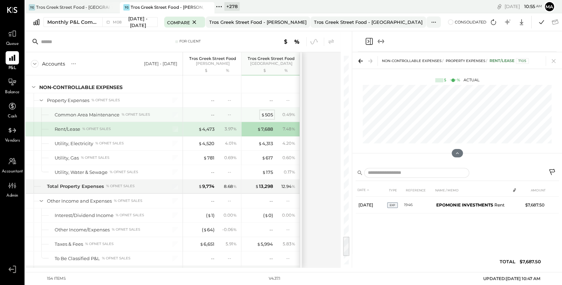
click at [267, 111] on div "$ 505" at bounding box center [267, 114] width 12 height 7
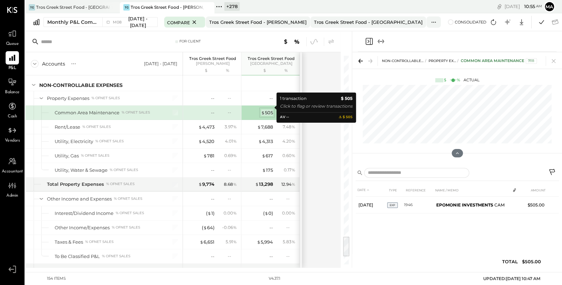
scroll to position [1780, 0]
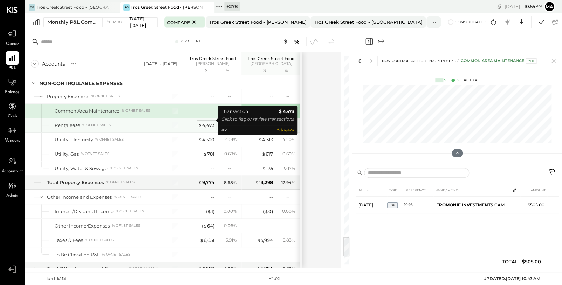
click at [208, 122] on div "$ 4,473" at bounding box center [206, 125] width 16 height 7
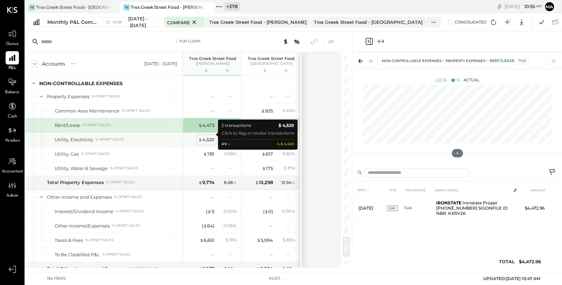
click at [206, 136] on div "$ 4,520" at bounding box center [206, 139] width 16 height 7
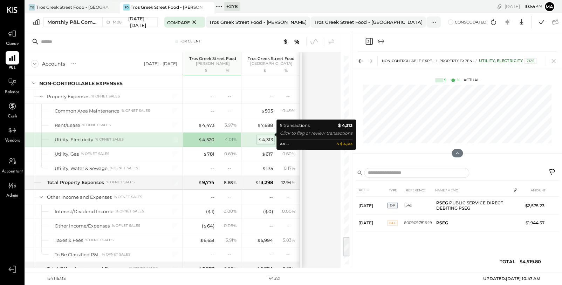
click at [268, 136] on div "$ 4,313" at bounding box center [265, 139] width 15 height 7
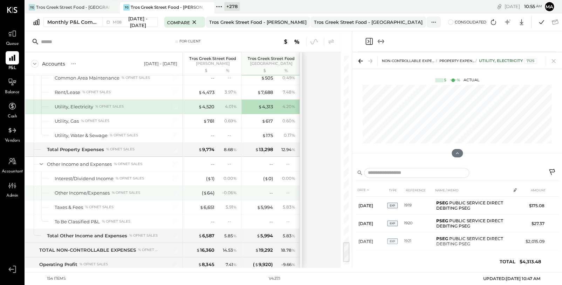
scroll to position [1838, 0]
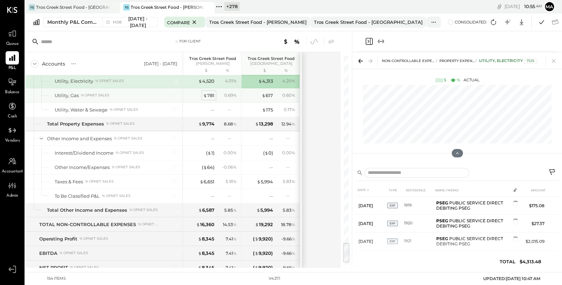
click at [210, 92] on div "$ 781" at bounding box center [208, 95] width 11 height 7
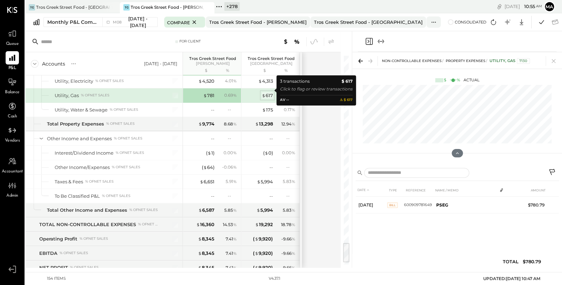
click at [270, 92] on div "$ 617" at bounding box center [267, 95] width 11 height 7
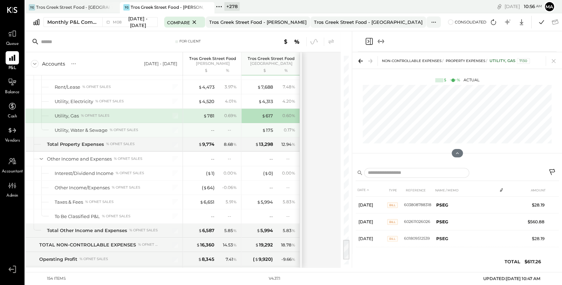
scroll to position [1809, 0]
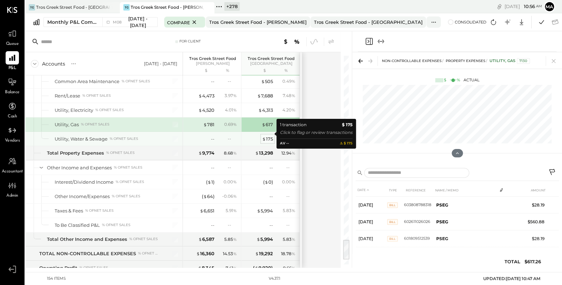
click at [269, 136] on div "$ 175" at bounding box center [267, 139] width 11 height 7
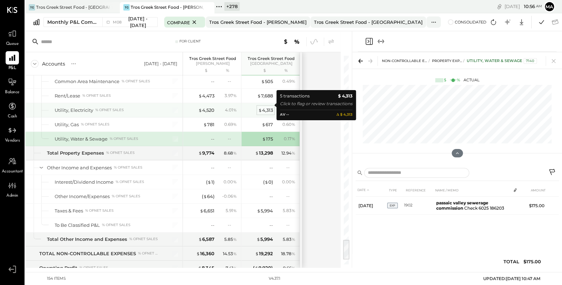
click at [266, 107] on div "$ 4,313" at bounding box center [265, 110] width 15 height 7
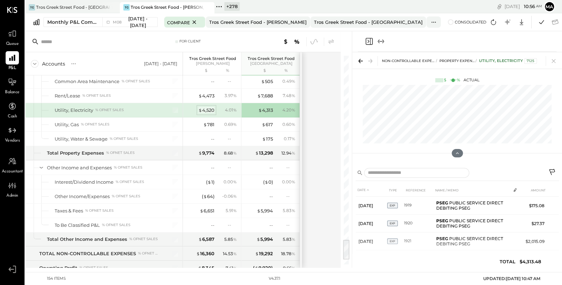
click at [209, 107] on div "$ 4,520" at bounding box center [206, 110] width 16 height 7
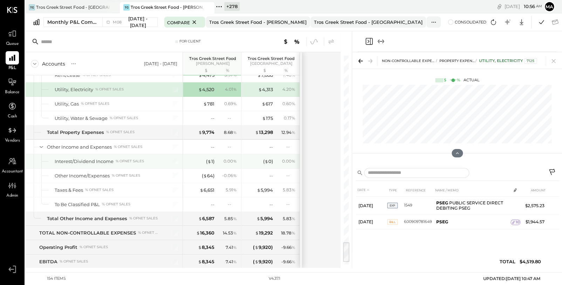
scroll to position [1835, 0]
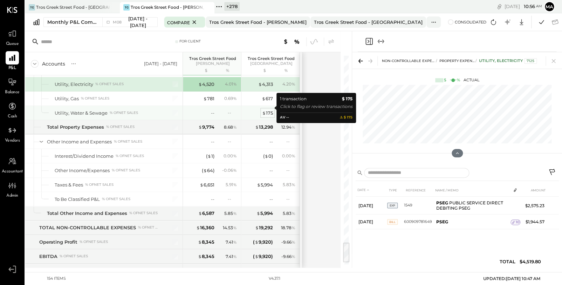
click at [270, 110] on div "$ 175" at bounding box center [267, 113] width 11 height 7
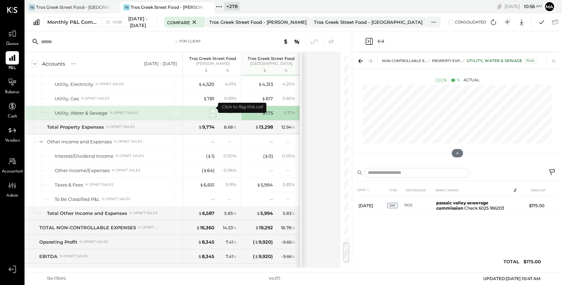
click at [213, 110] on div "--" at bounding box center [213, 113] width 4 height 7
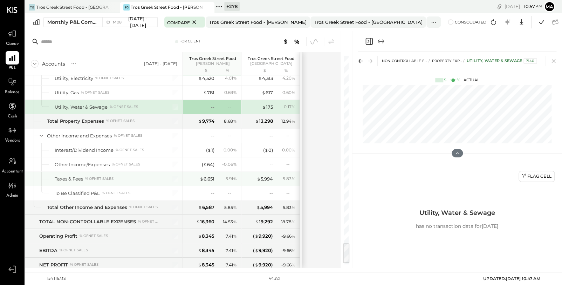
scroll to position [1842, 0]
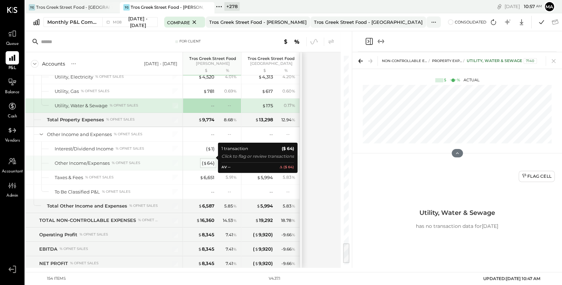
click at [209, 160] on div "( $ 64 )" at bounding box center [208, 163] width 13 height 7
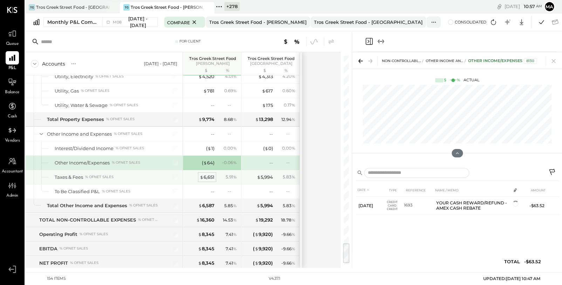
scroll to position [1843, 0]
click at [208, 173] on div "$ 6,651" at bounding box center [207, 176] width 15 height 7
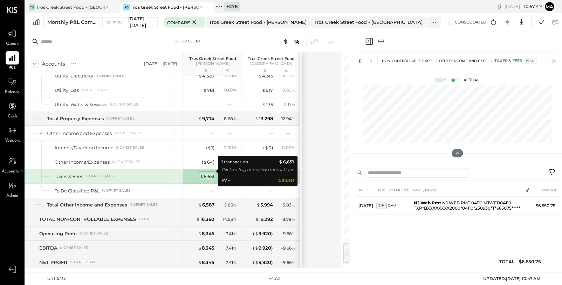
scroll to position [1839, 0]
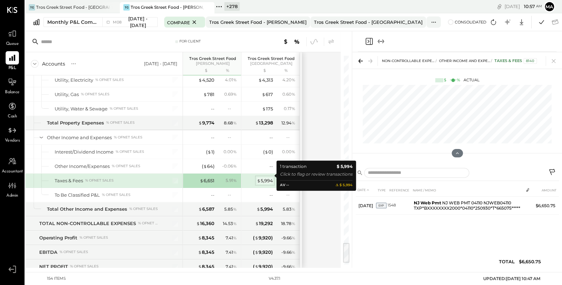
click at [267, 177] on div "$ 5,994" at bounding box center [265, 180] width 16 height 7
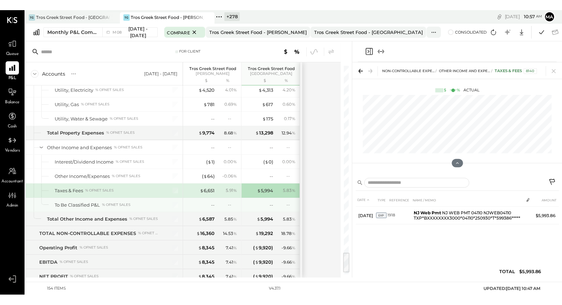
scroll to position [1857, 0]
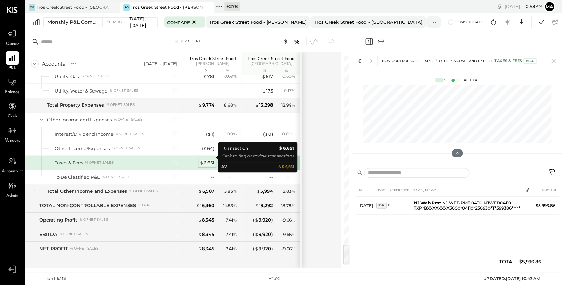
click at [208, 159] on div "$ 6,651" at bounding box center [207, 162] width 15 height 7
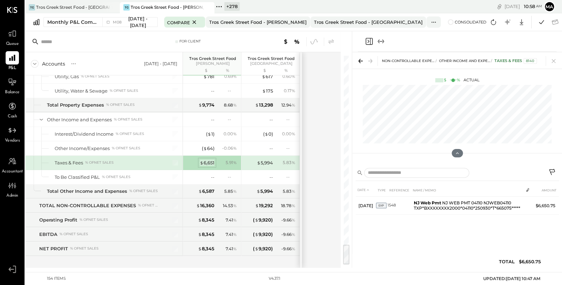
click at [207, 159] on div "$ 6,651" at bounding box center [207, 162] width 15 height 7
click at [552, 171] on icon at bounding box center [552, 173] width 8 height 8
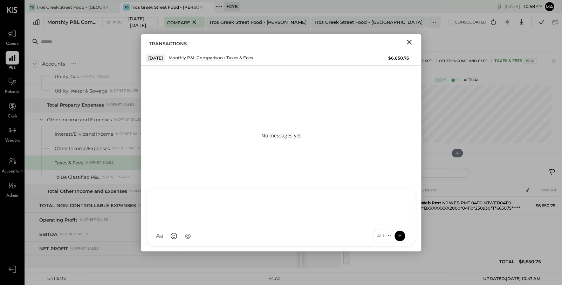
click at [201, 233] on div "SA [PERSON_NAME] [PERSON_NAME] [PERSON_NAME] VD [PERSON_NAME] MB [PERSON_NAME] …" at bounding box center [281, 216] width 270 height 59
type input "*****"
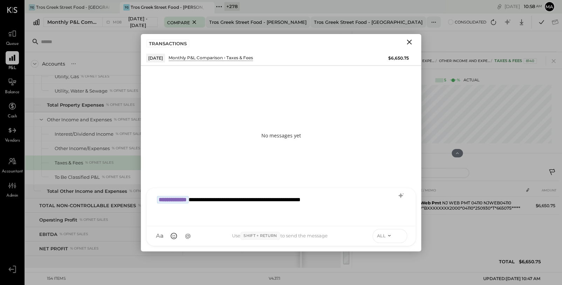
click at [398, 235] on icon at bounding box center [400, 235] width 6 height 7
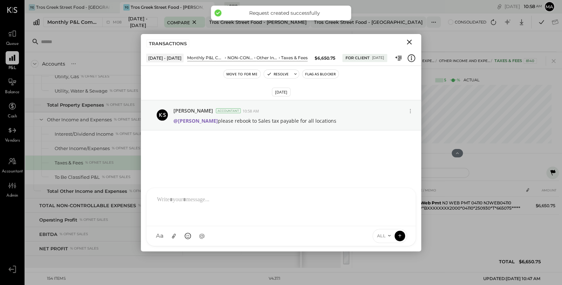
click at [411, 41] on icon "Close" at bounding box center [409, 42] width 8 height 8
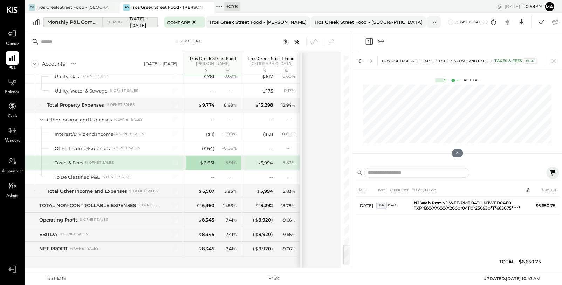
click at [96, 22] on div "Monthly P&L Comparison" at bounding box center [72, 22] width 51 height 7
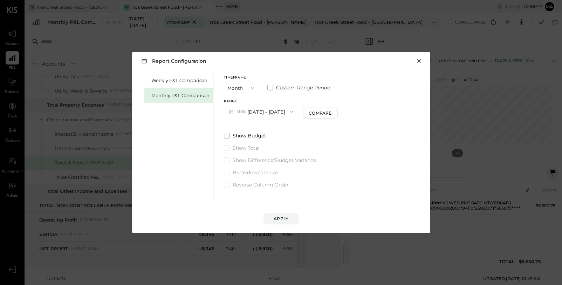
click at [419, 61] on button "×" at bounding box center [419, 60] width 6 height 7
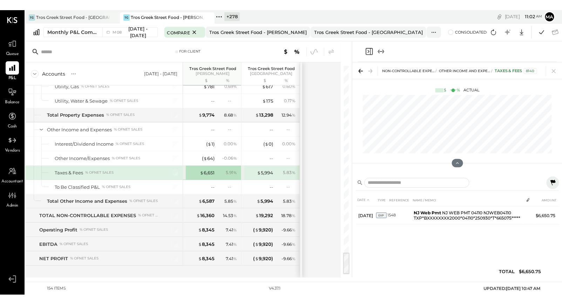
scroll to position [1848, 0]
